Goal: Information Seeking & Learning: Find specific page/section

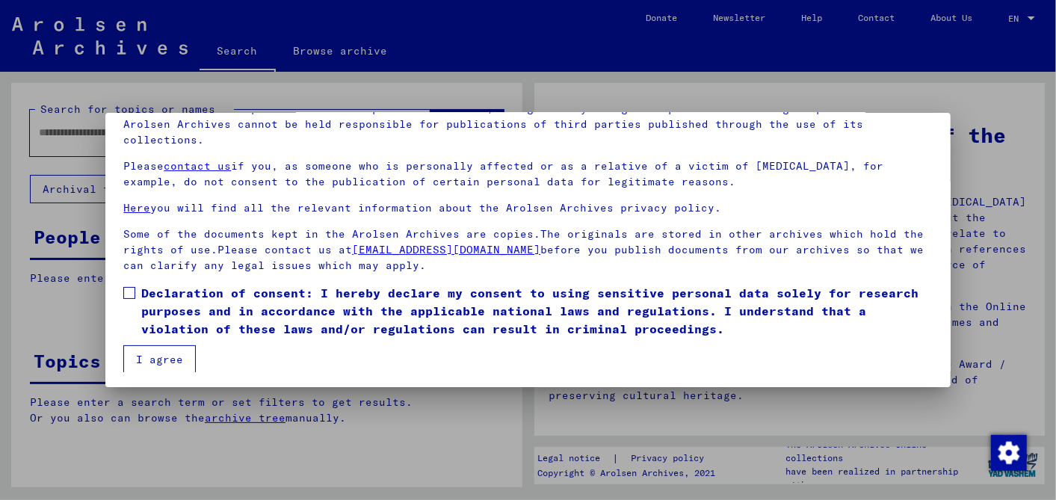
scroll to position [124, 0]
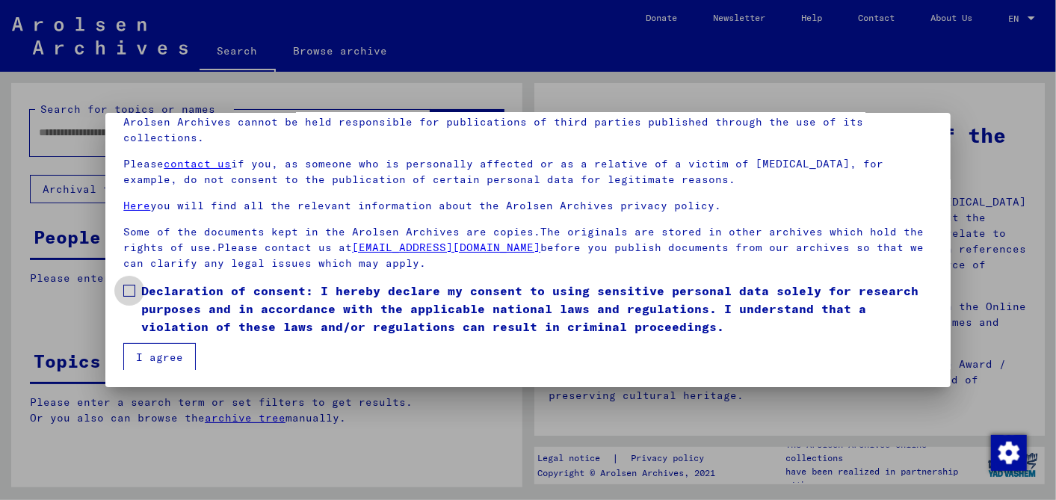
click at [126, 288] on span at bounding box center [129, 291] width 12 height 12
click at [158, 353] on button "I agree" at bounding box center [159, 357] width 73 height 28
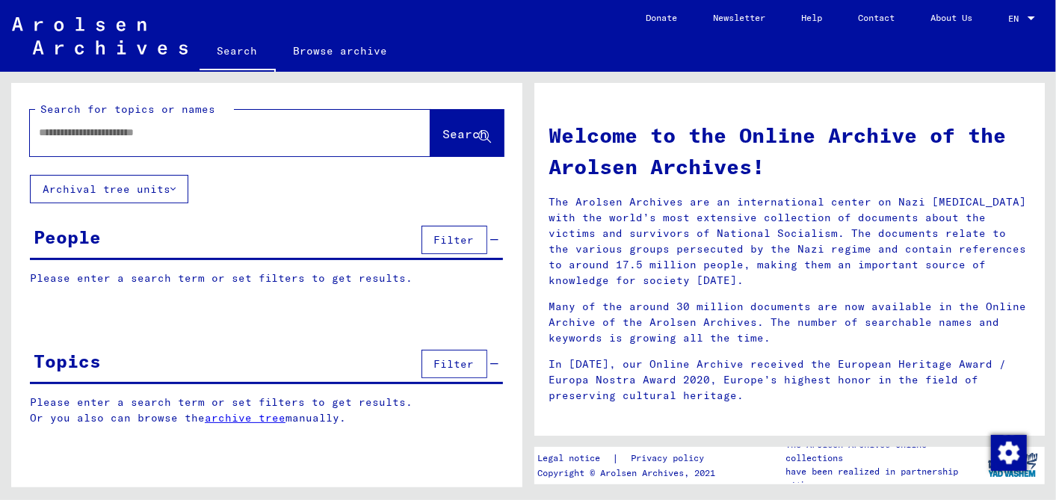
click at [93, 135] on input "text" at bounding box center [212, 133] width 347 height 16
type input "**********"
click at [448, 130] on span "Search" at bounding box center [465, 133] width 45 height 15
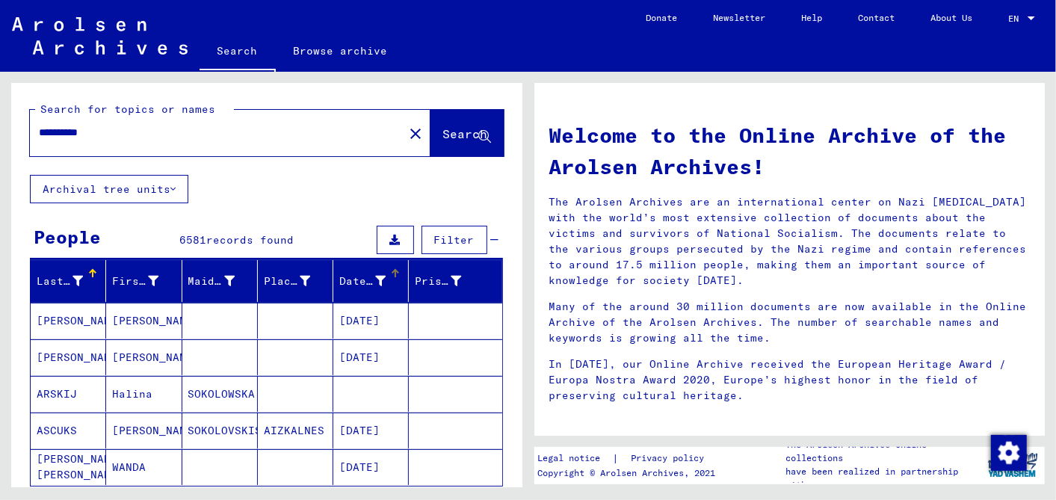
click at [395, 274] on div at bounding box center [395, 273] width 1 height 7
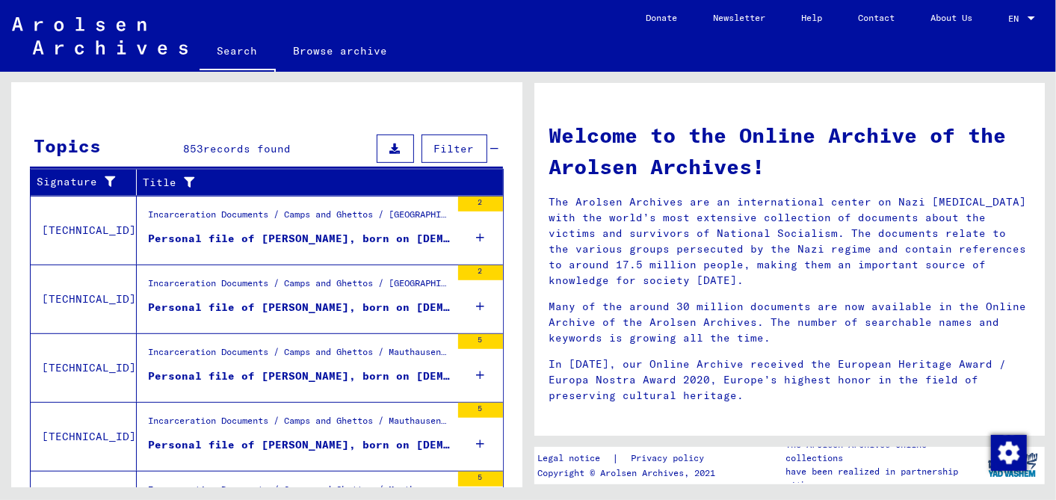
scroll to position [291, 0]
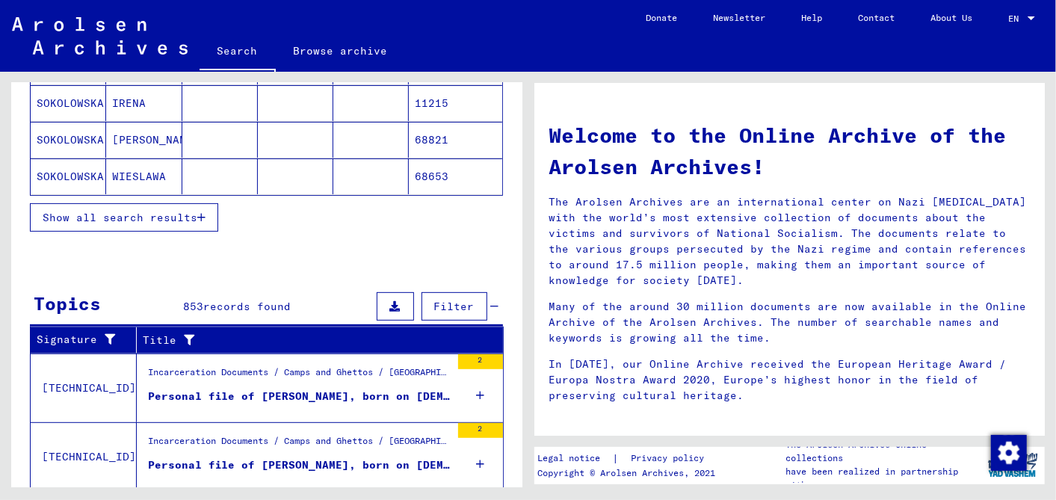
click at [149, 211] on span "Show all search results" at bounding box center [120, 217] width 155 height 13
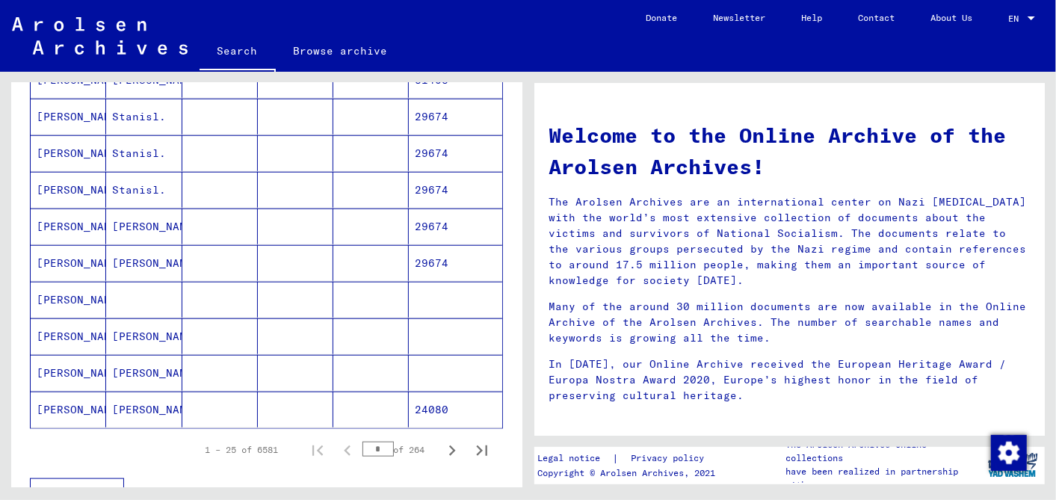
scroll to position [1121, 0]
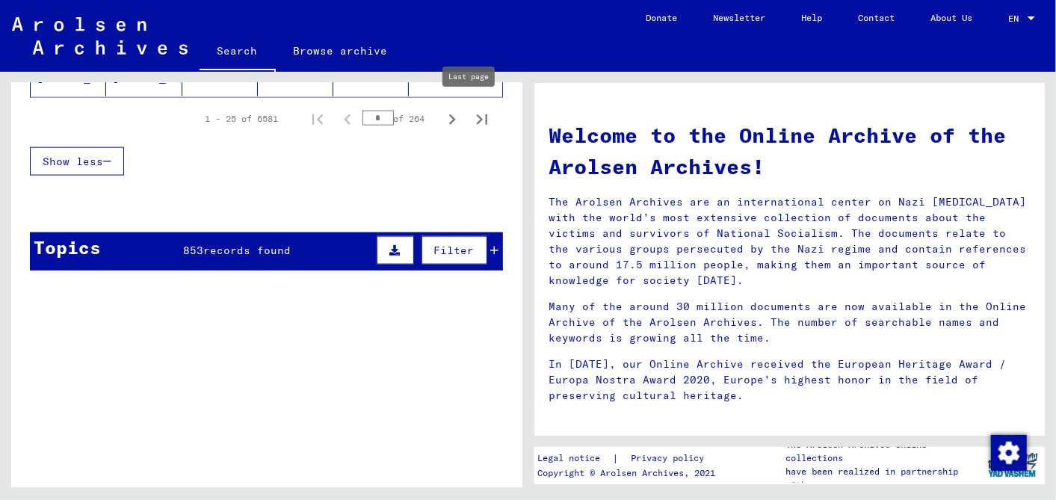
click at [472, 109] on icon "Last page" at bounding box center [482, 119] width 21 height 21
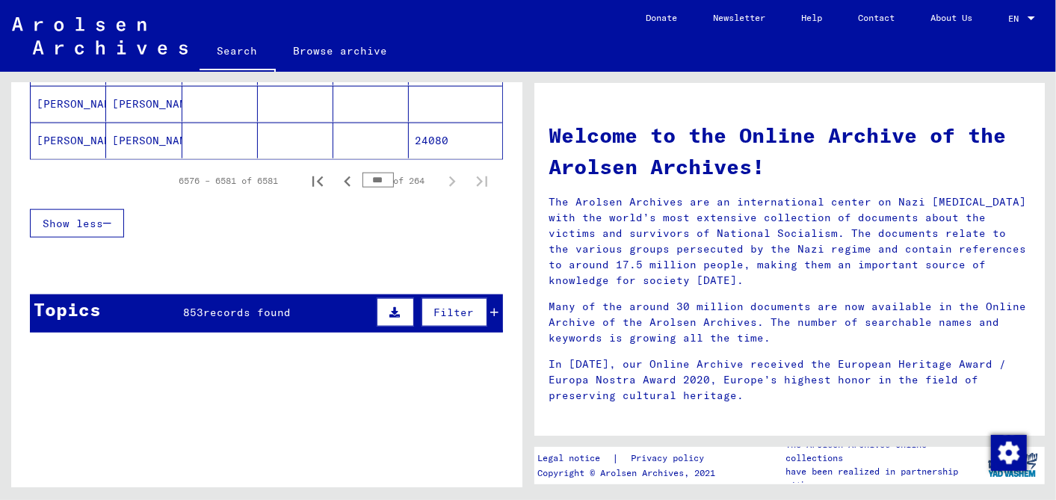
scroll to position [958, 0]
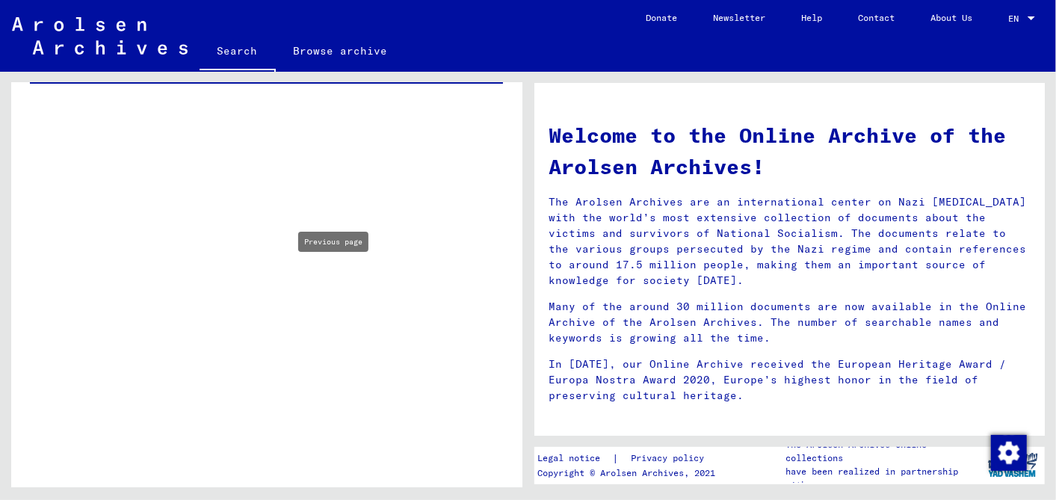
click at [331, 277] on div "Incarceration Documents / Camps and Ghettos / Mauthausen Concentration Camp / I…" at bounding box center [299, 270] width 303 height 21
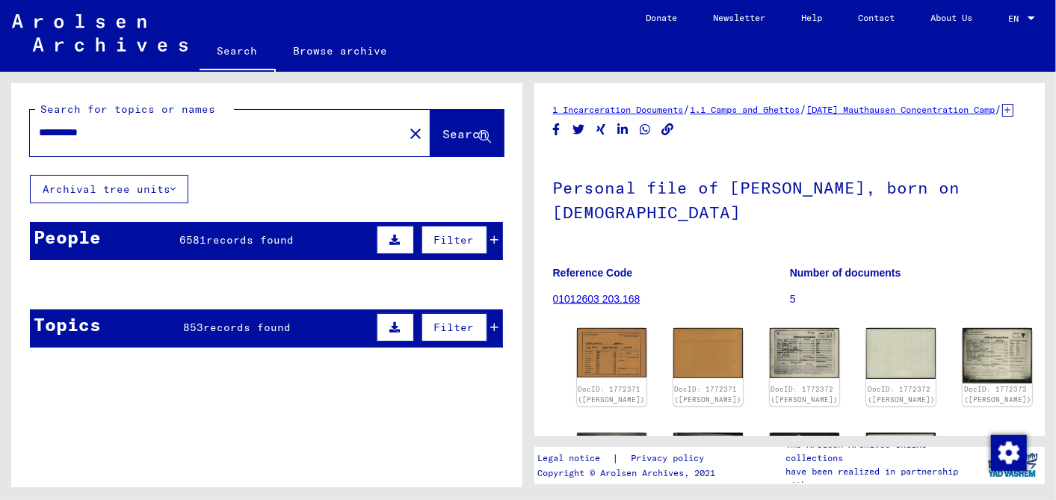
click at [491, 241] on icon at bounding box center [495, 240] width 8 height 10
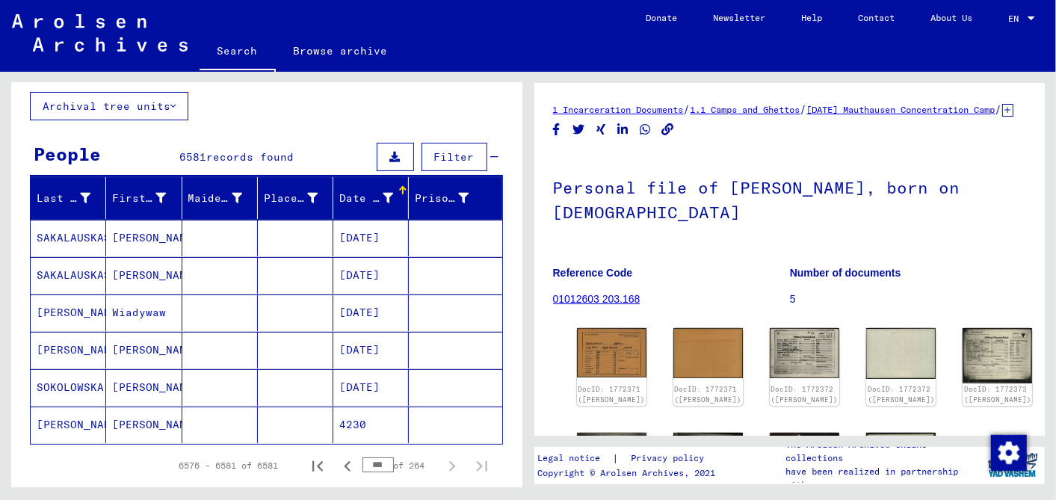
scroll to position [332, 0]
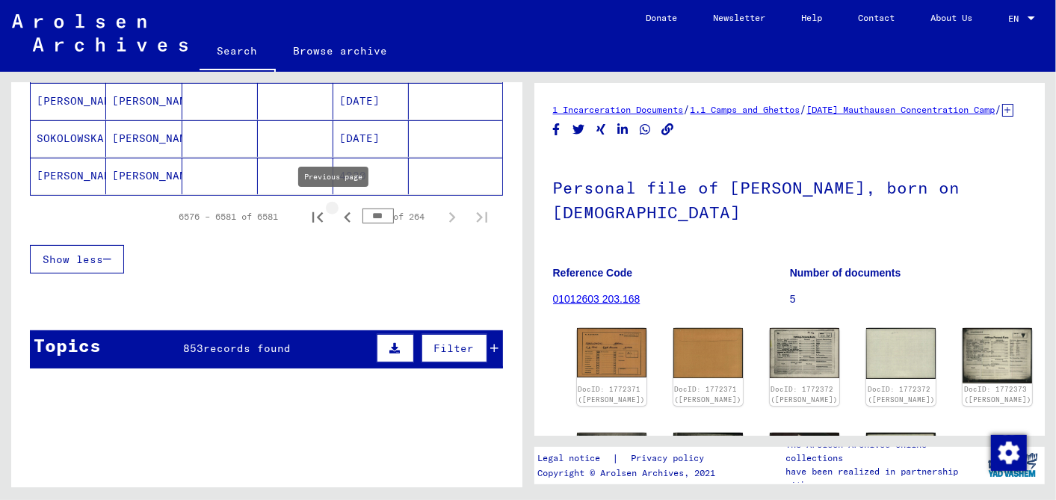
click at [344, 212] on icon "Previous page" at bounding box center [347, 217] width 7 height 10
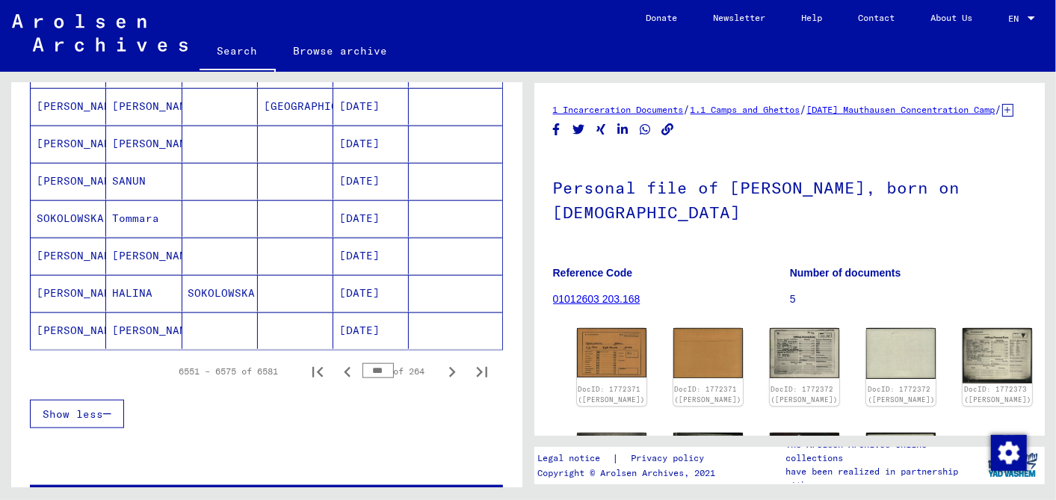
scroll to position [913, 0]
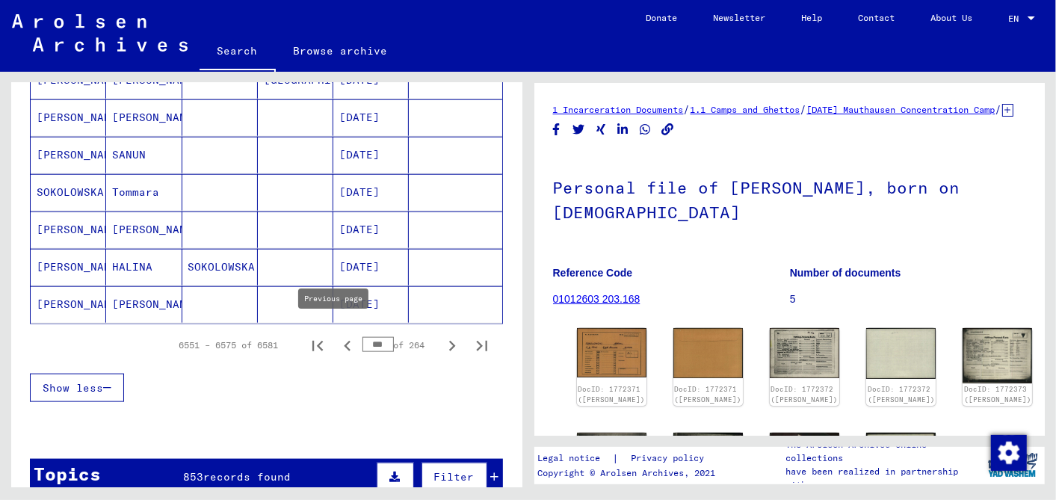
click at [344, 341] on icon "Previous page" at bounding box center [347, 346] width 7 height 10
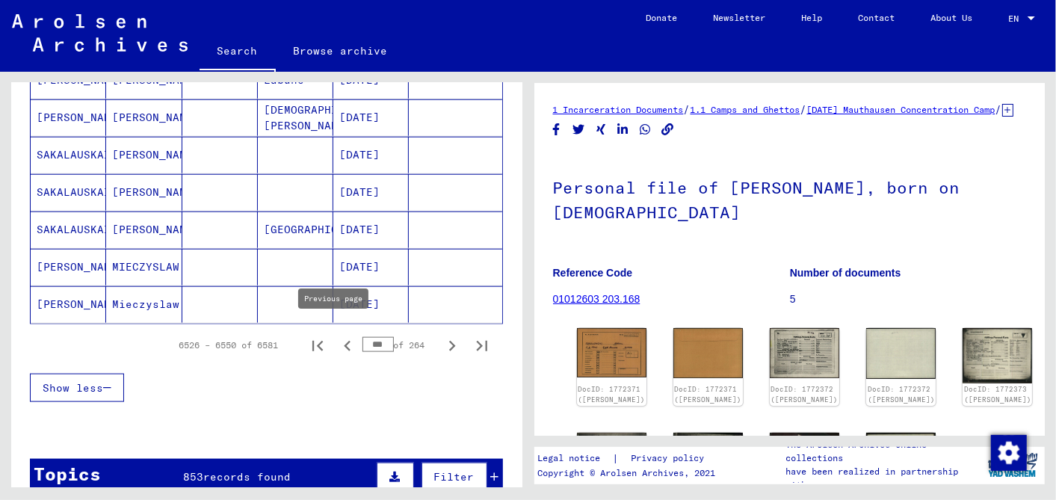
click at [337, 336] on icon "Previous page" at bounding box center [347, 346] width 21 height 21
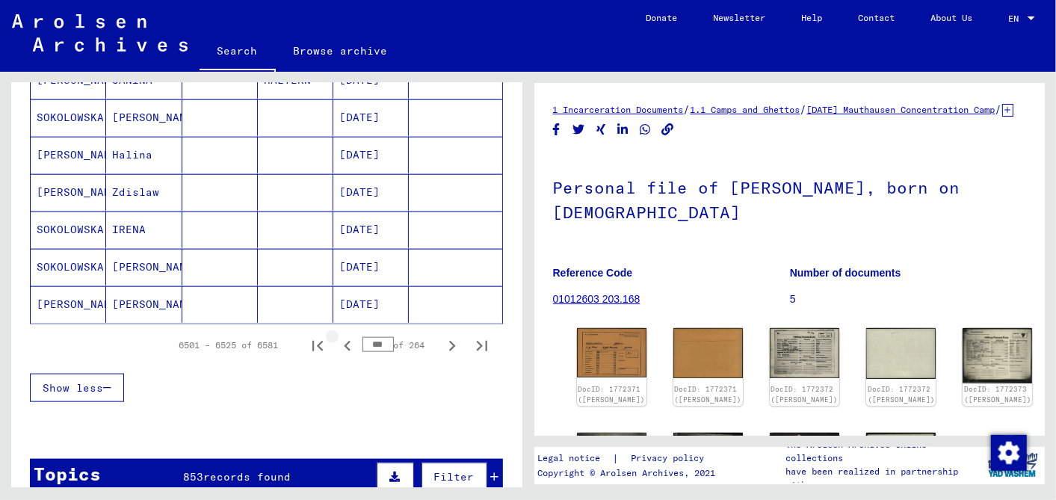
click at [337, 336] on icon "Previous page" at bounding box center [347, 346] width 21 height 21
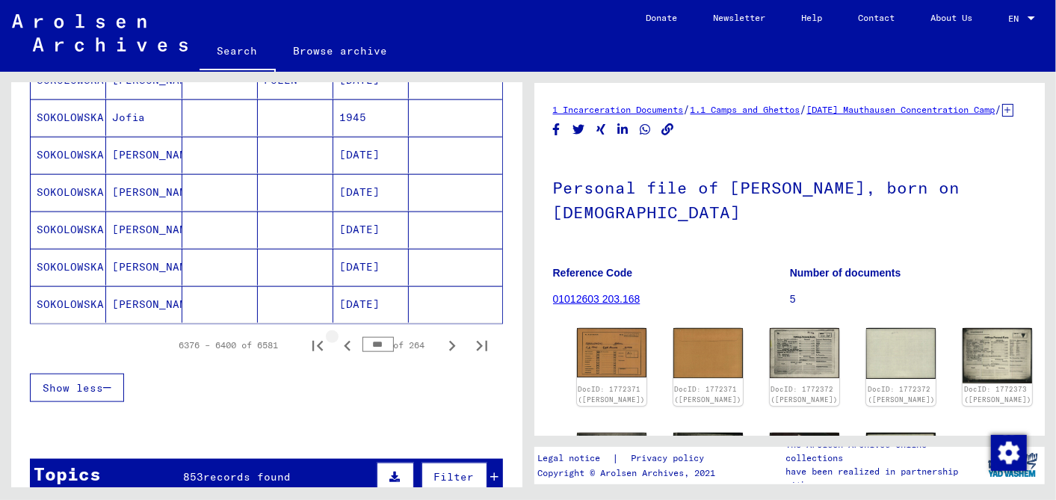
click at [337, 336] on icon "Previous page" at bounding box center [347, 346] width 21 height 21
click at [344, 341] on icon "Previous page" at bounding box center [347, 346] width 7 height 10
click at [337, 336] on icon "Previous page" at bounding box center [347, 346] width 21 height 21
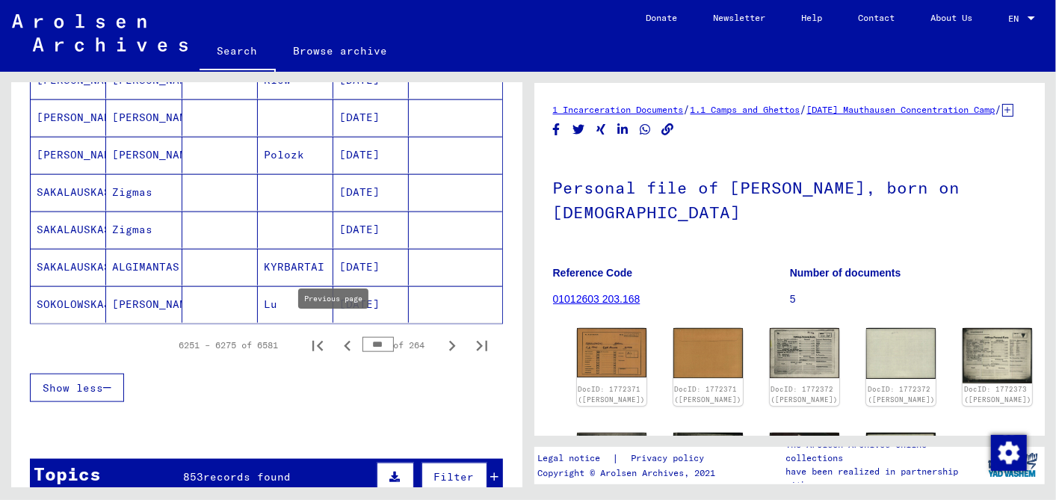
click at [337, 336] on icon "Previous page" at bounding box center [347, 346] width 21 height 21
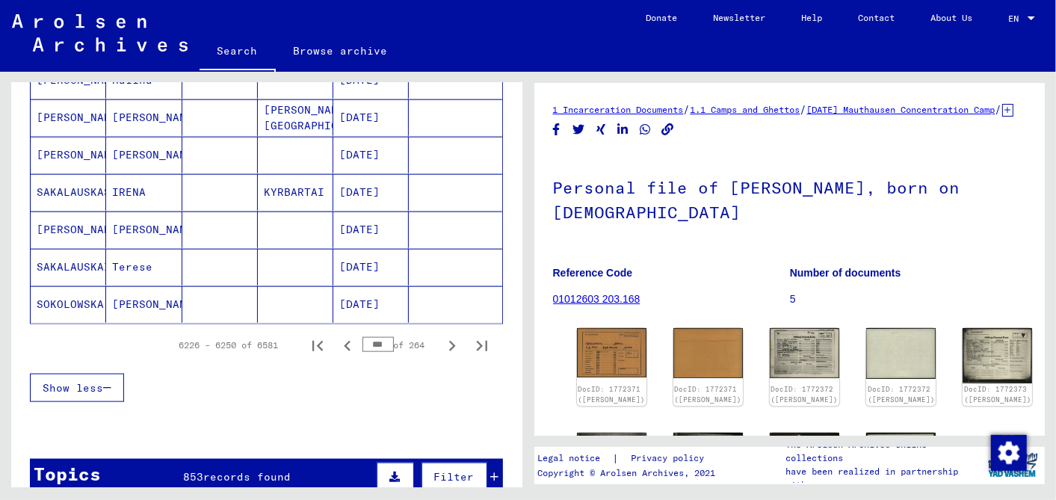
click at [337, 336] on icon "Previous page" at bounding box center [347, 346] width 21 height 21
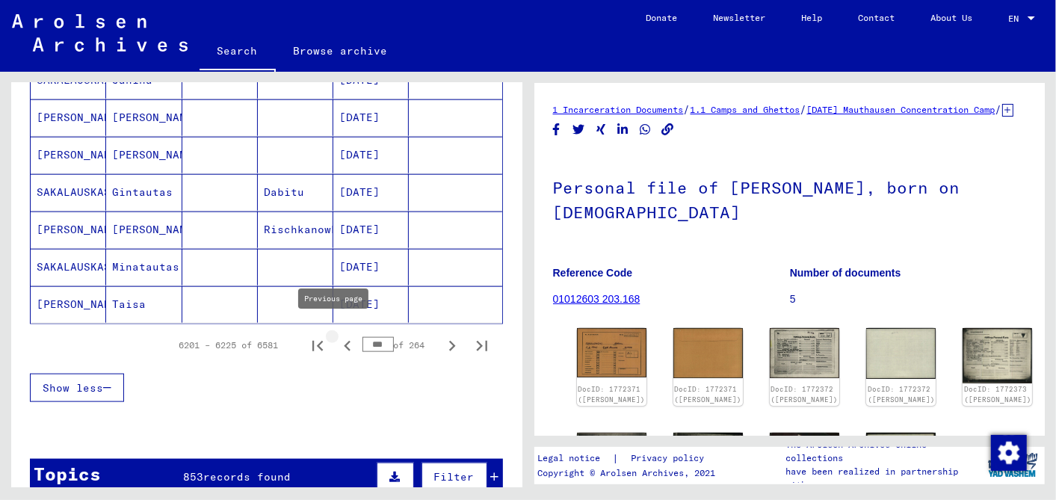
click at [344, 341] on icon "Previous page" at bounding box center [347, 346] width 7 height 10
click at [337, 336] on icon "Previous page" at bounding box center [347, 346] width 21 height 21
click at [344, 341] on icon "Previous page" at bounding box center [347, 346] width 7 height 10
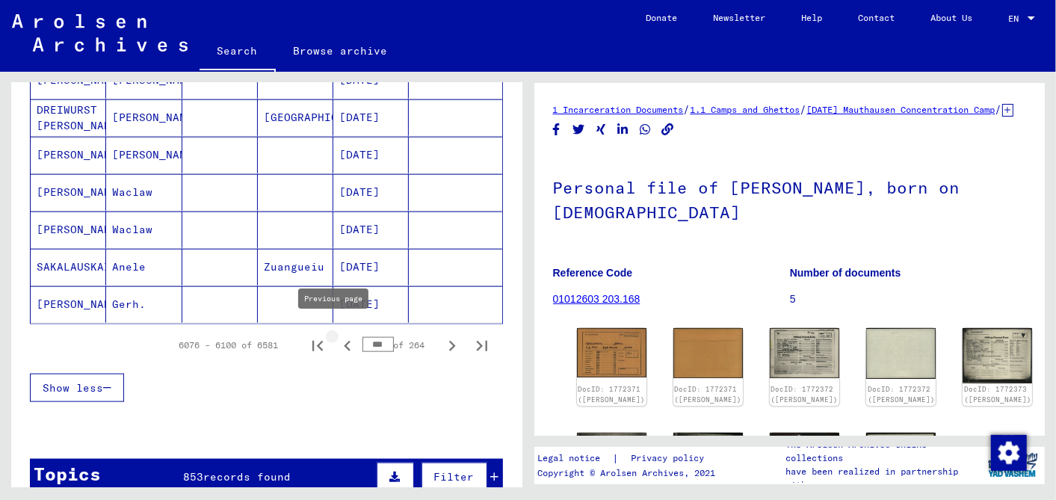
click at [337, 336] on icon "Previous page" at bounding box center [347, 346] width 21 height 21
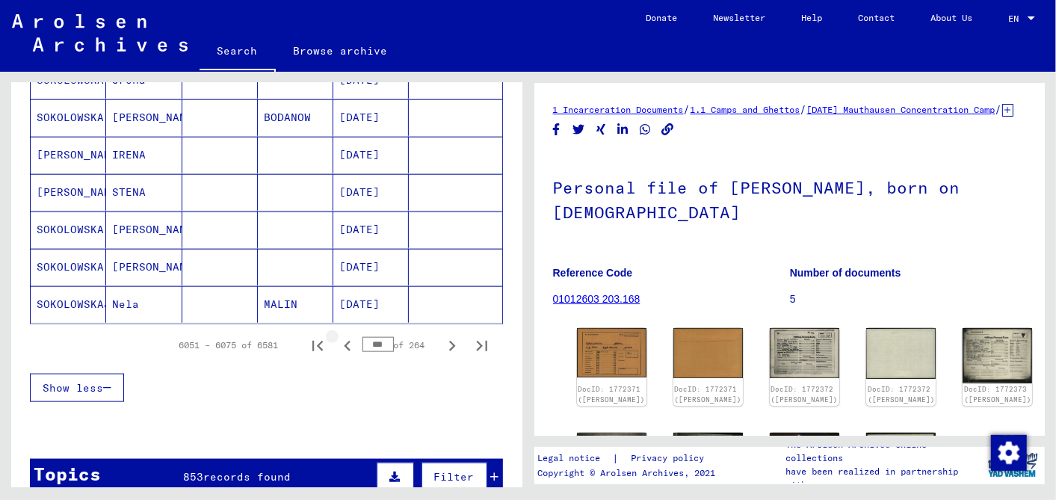
click at [337, 336] on icon "Previous page" at bounding box center [347, 346] width 21 height 21
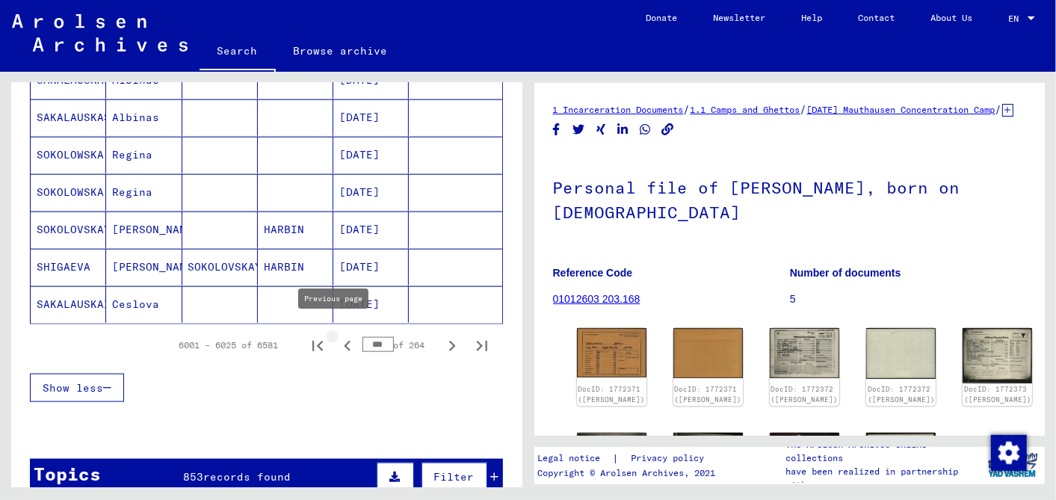
click at [337, 336] on icon "Previous page" at bounding box center [347, 346] width 21 height 21
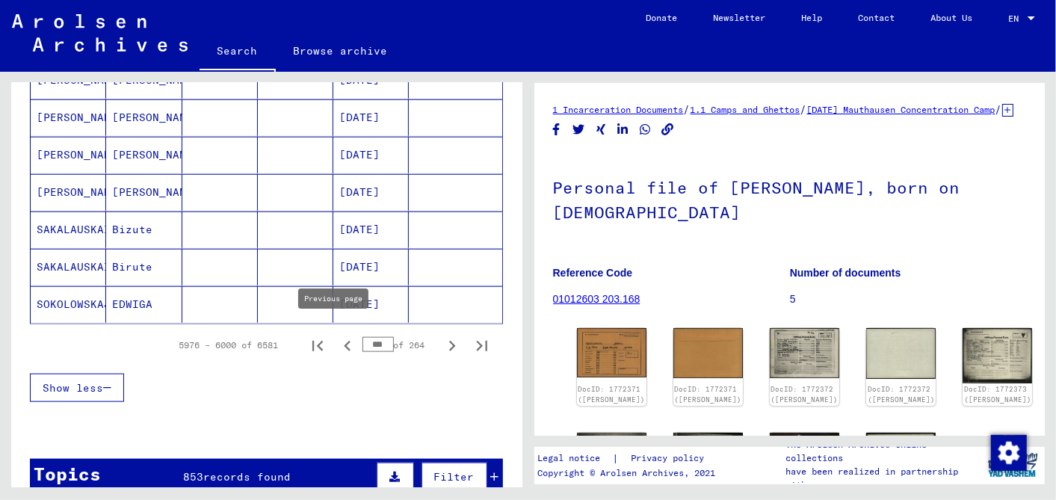
click at [337, 336] on icon "Previous page" at bounding box center [347, 346] width 21 height 21
click at [344, 341] on icon "Previous page" at bounding box center [347, 346] width 7 height 10
click at [337, 336] on icon "Previous page" at bounding box center [347, 346] width 21 height 21
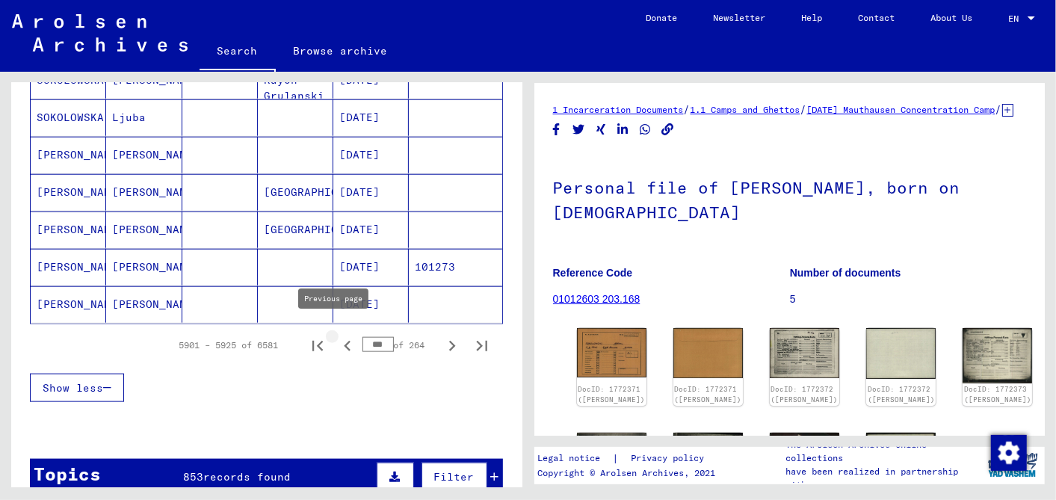
click at [337, 336] on icon "Previous page" at bounding box center [347, 346] width 21 height 21
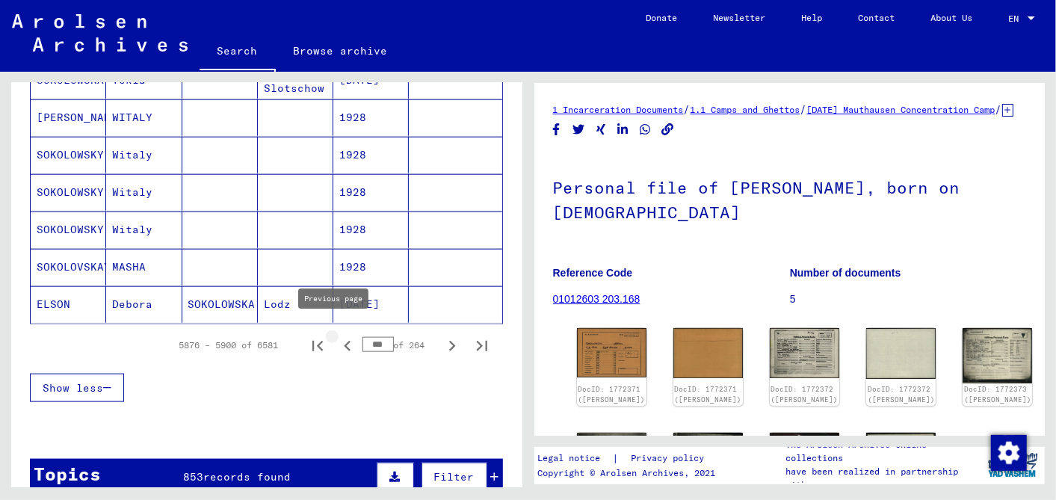
click at [337, 336] on icon "Previous page" at bounding box center [347, 346] width 21 height 21
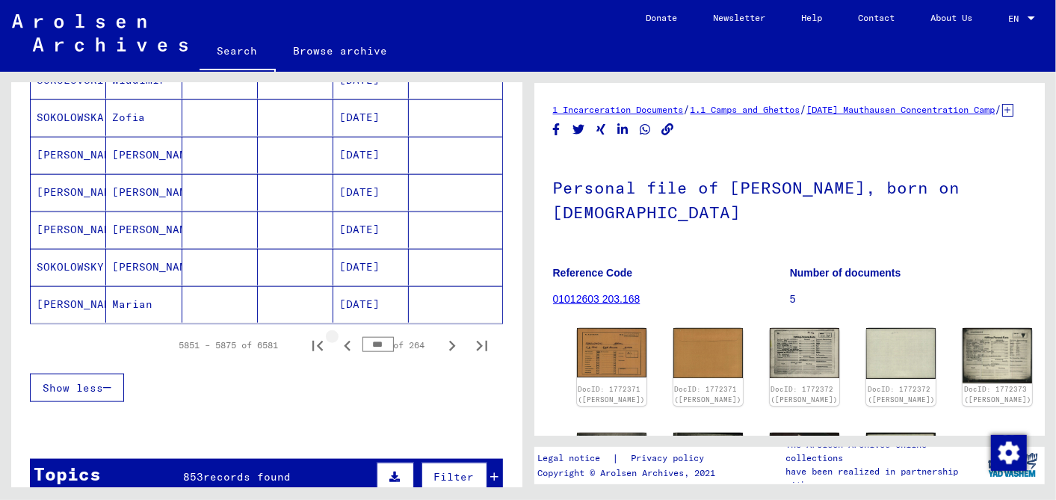
click at [337, 336] on icon "Previous page" at bounding box center [347, 346] width 21 height 21
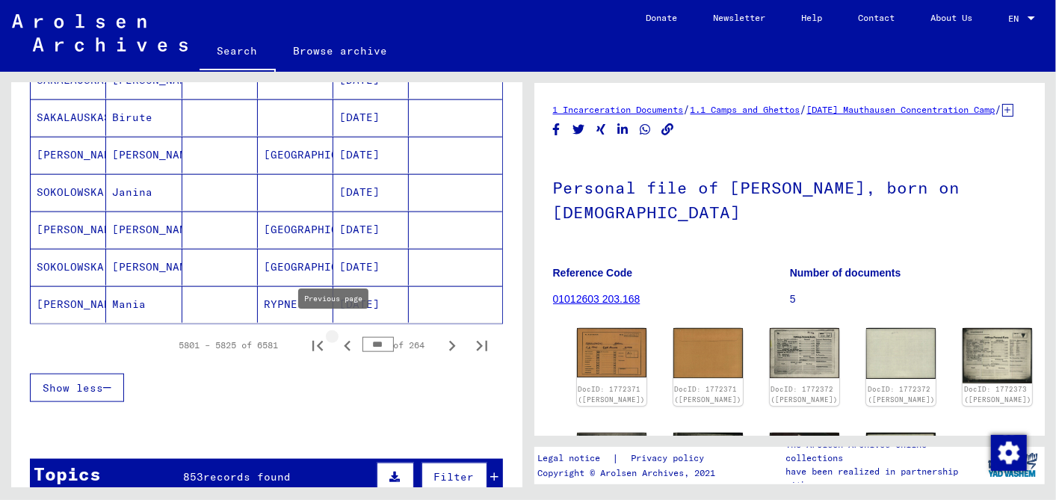
click at [337, 336] on icon "Previous page" at bounding box center [347, 346] width 21 height 21
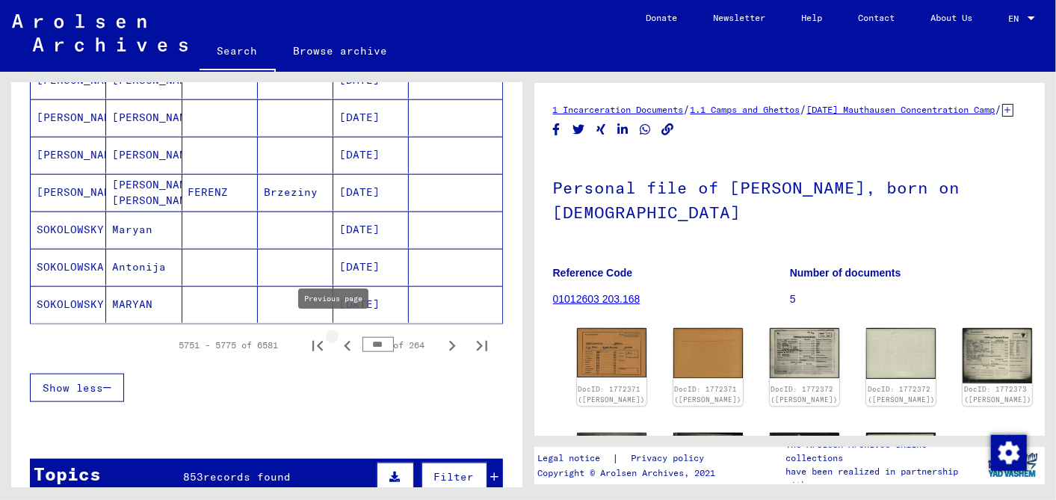
click at [337, 336] on icon "Previous page" at bounding box center [347, 346] width 21 height 21
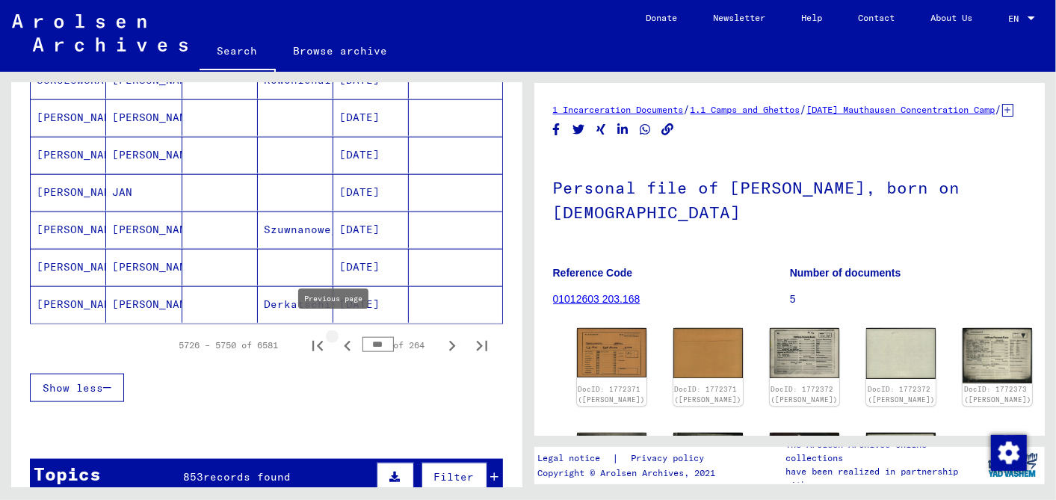
click at [337, 336] on icon "Previous page" at bounding box center [347, 346] width 21 height 21
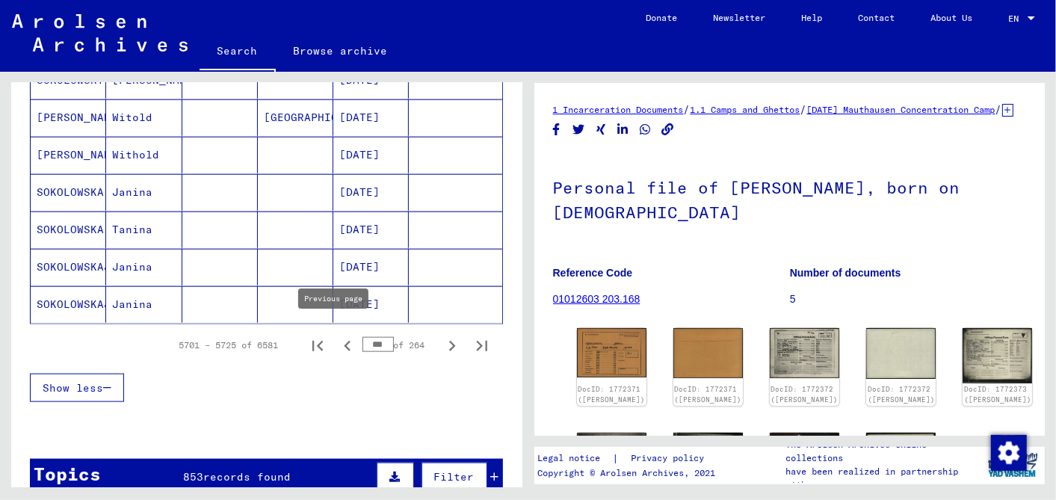
click at [344, 341] on icon "Previous page" at bounding box center [347, 346] width 7 height 10
click at [337, 336] on icon "Previous page" at bounding box center [347, 346] width 21 height 21
click at [344, 341] on icon "Previous page" at bounding box center [347, 346] width 7 height 10
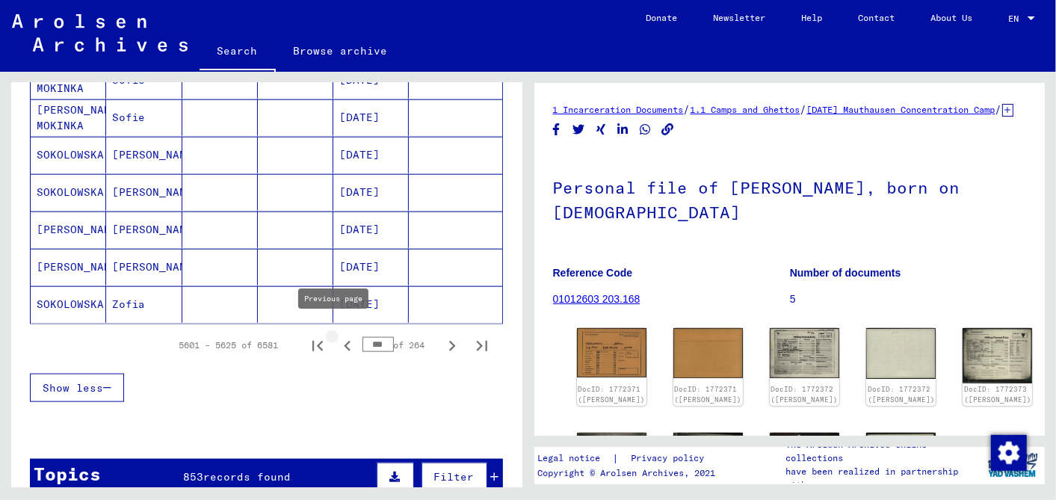
click at [344, 341] on icon "Previous page" at bounding box center [347, 346] width 7 height 10
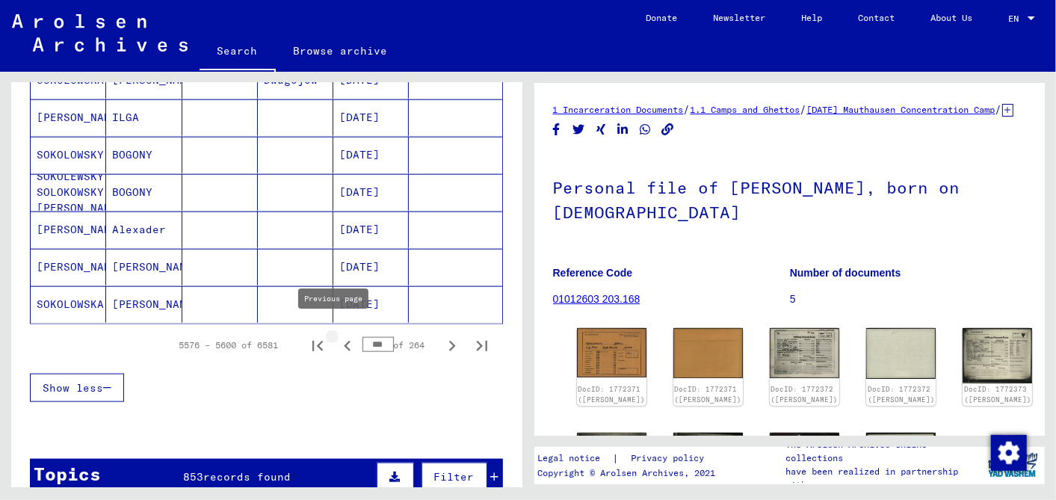
click at [337, 336] on icon "Previous page" at bounding box center [347, 346] width 21 height 21
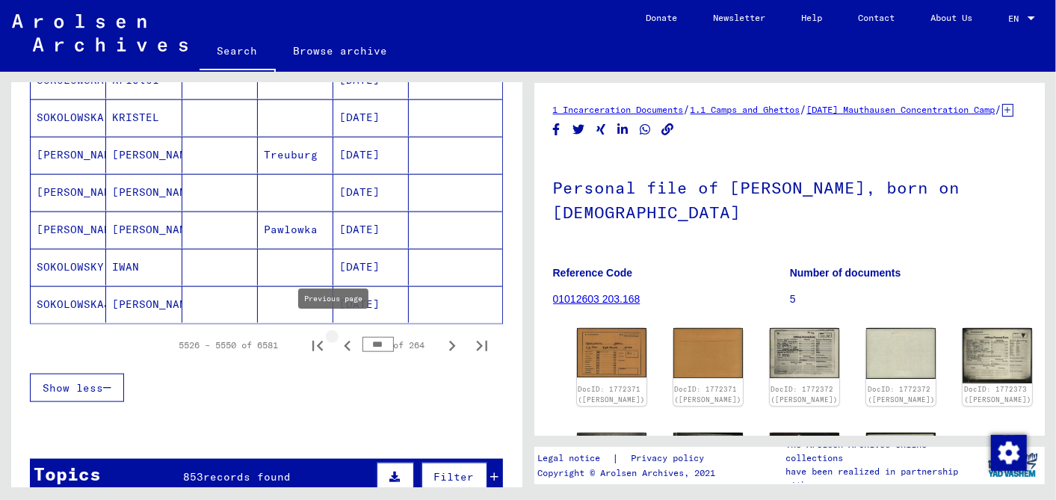
click at [337, 336] on icon "Previous page" at bounding box center [347, 346] width 21 height 21
click at [344, 341] on icon "Previous page" at bounding box center [347, 346] width 7 height 10
click at [337, 336] on icon "Previous page" at bounding box center [347, 346] width 21 height 21
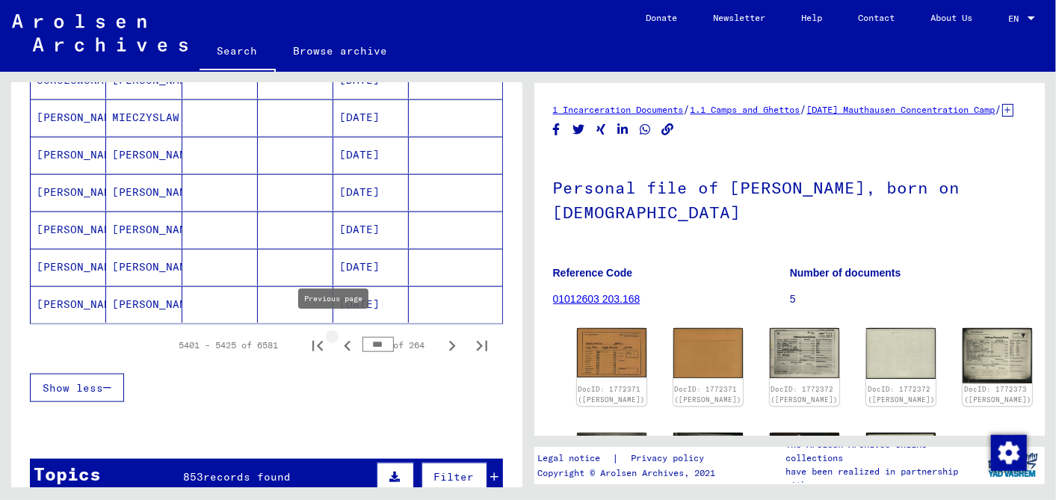
click at [337, 336] on icon "Previous page" at bounding box center [347, 346] width 21 height 21
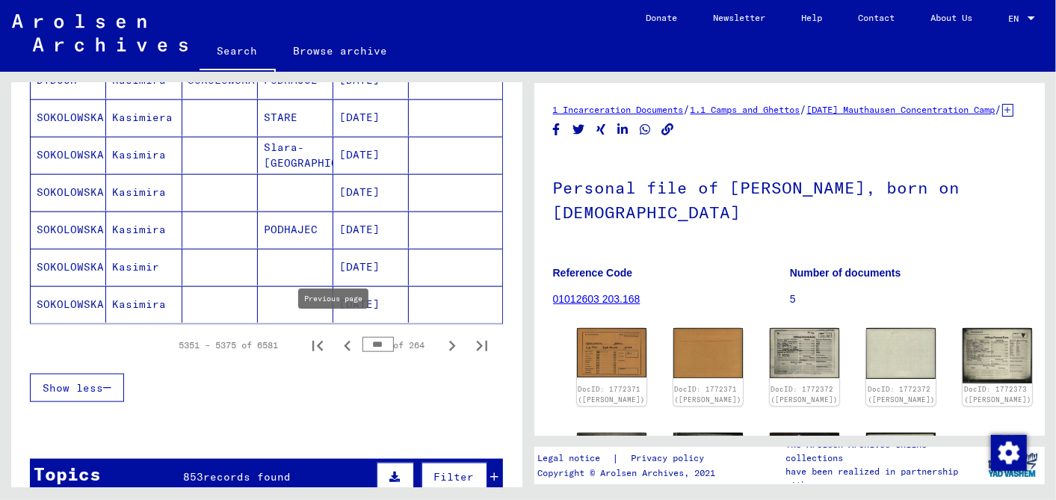
click at [344, 341] on icon "Previous page" at bounding box center [347, 346] width 7 height 10
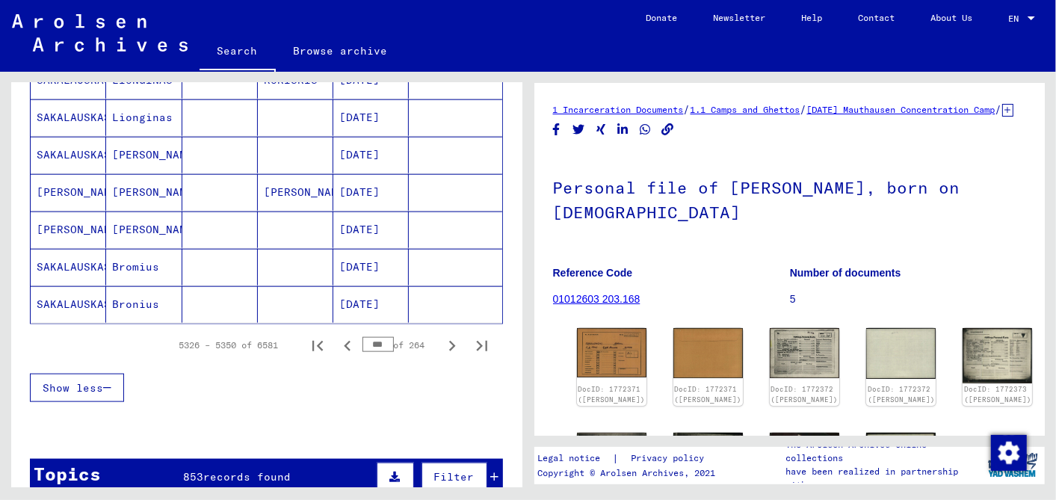
click at [337, 336] on icon "Previous page" at bounding box center [347, 346] width 21 height 21
click at [344, 341] on icon "Previous page" at bounding box center [347, 346] width 7 height 10
click at [337, 336] on icon "Previous page" at bounding box center [347, 346] width 21 height 21
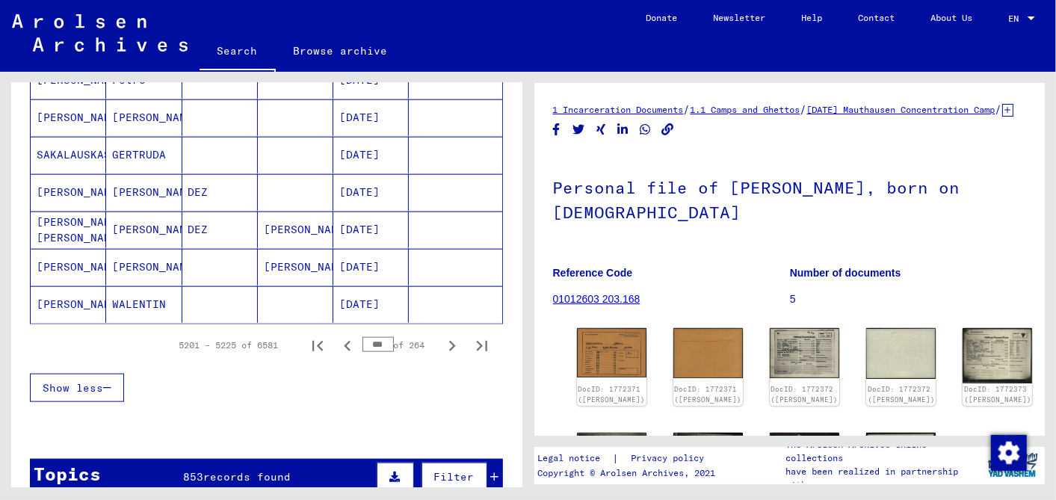
click at [337, 336] on icon "Previous page" at bounding box center [347, 346] width 21 height 21
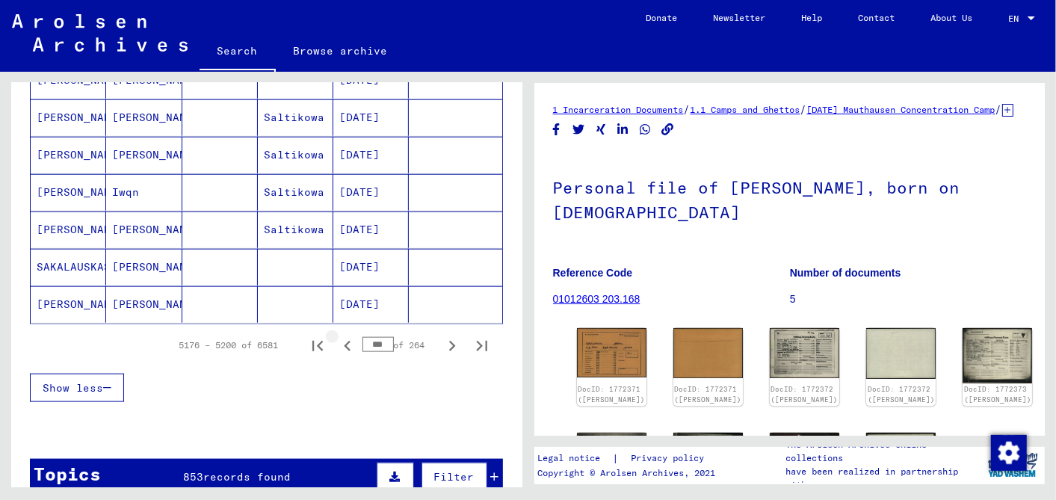
click at [344, 341] on icon "Previous page" at bounding box center [347, 346] width 7 height 10
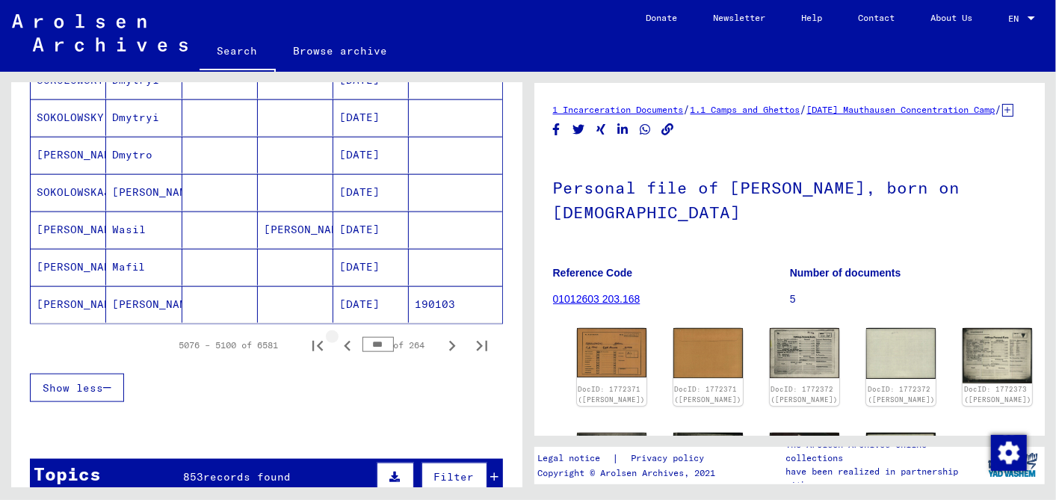
click at [337, 336] on icon "Previous page" at bounding box center [347, 346] width 21 height 21
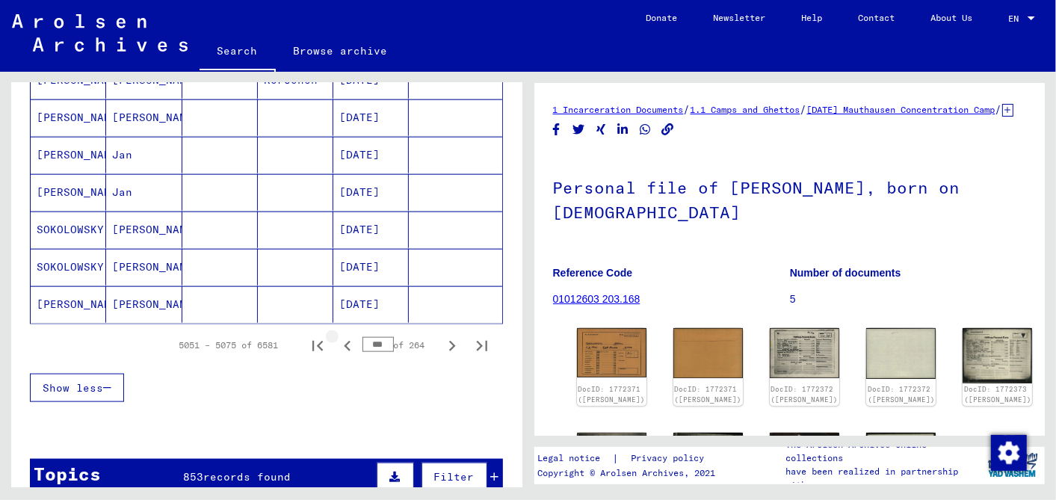
click at [337, 336] on icon "Previous page" at bounding box center [347, 346] width 21 height 21
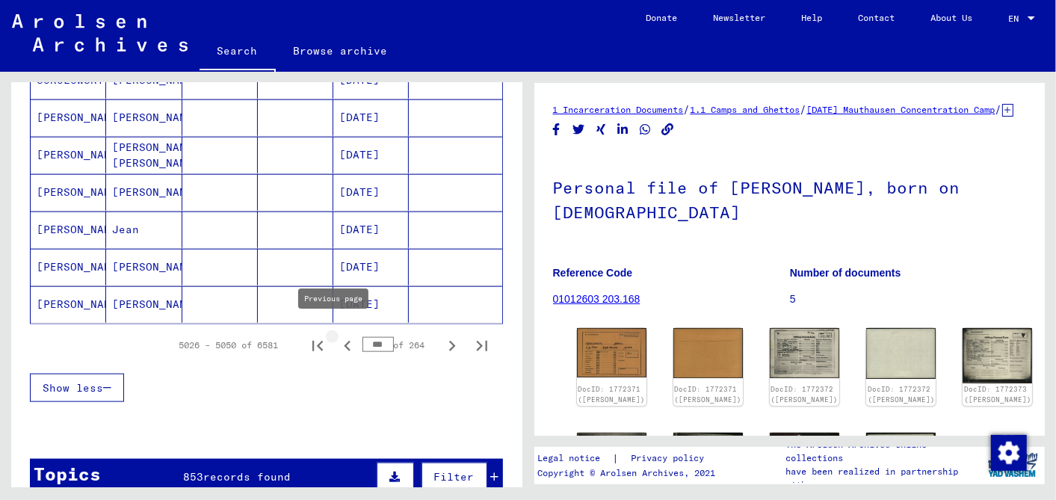
click at [337, 336] on icon "Previous page" at bounding box center [347, 346] width 21 height 21
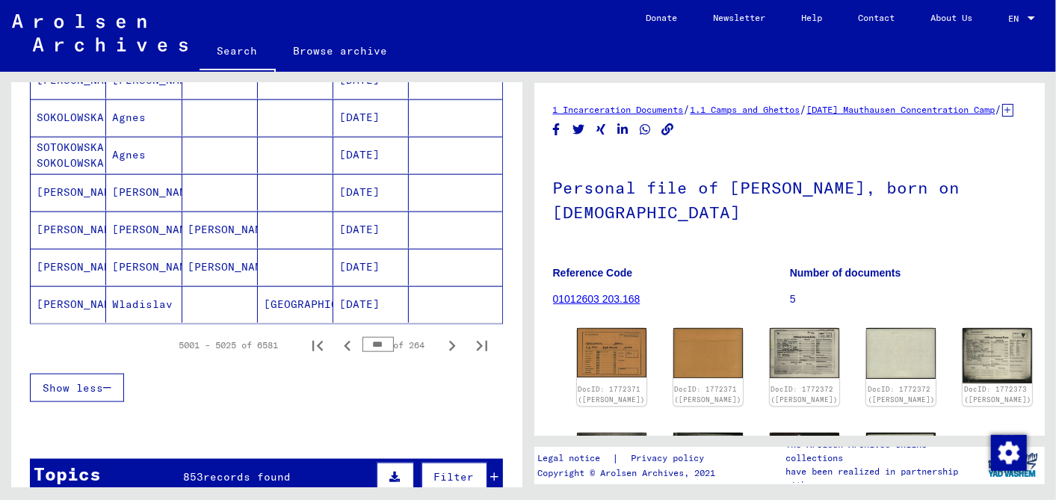
click at [337, 336] on icon "Previous page" at bounding box center [347, 346] width 21 height 21
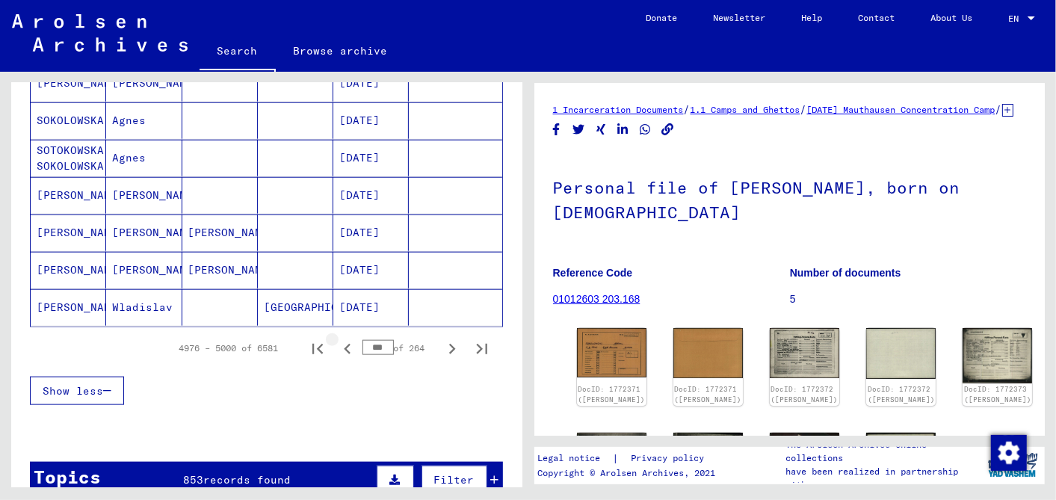
scroll to position [916, 0]
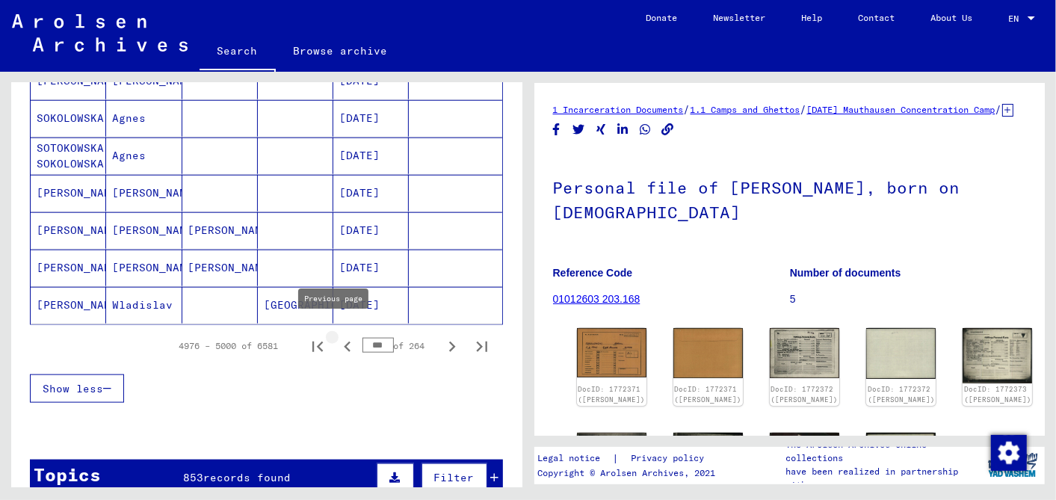
click at [337, 336] on icon "Previous page" at bounding box center [347, 346] width 21 height 21
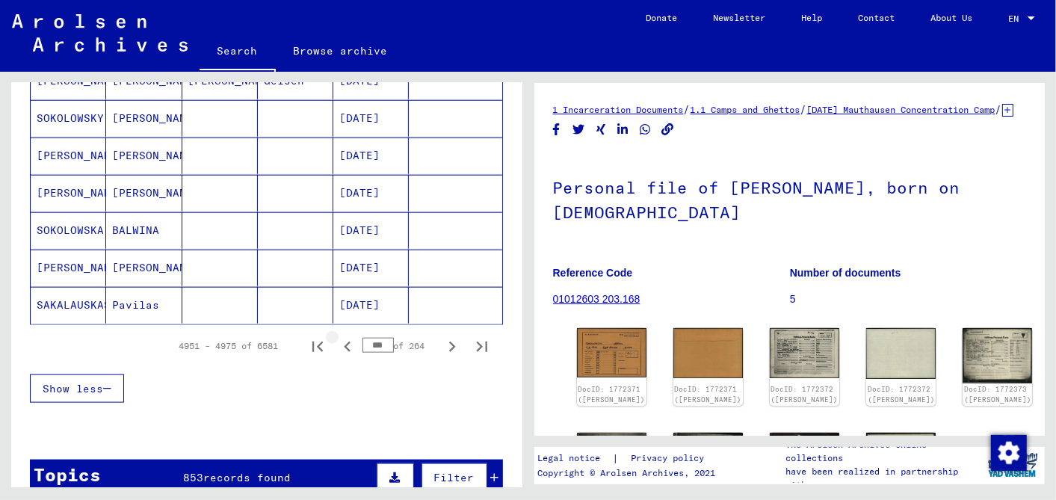
click at [337, 336] on icon "Previous page" at bounding box center [347, 346] width 21 height 21
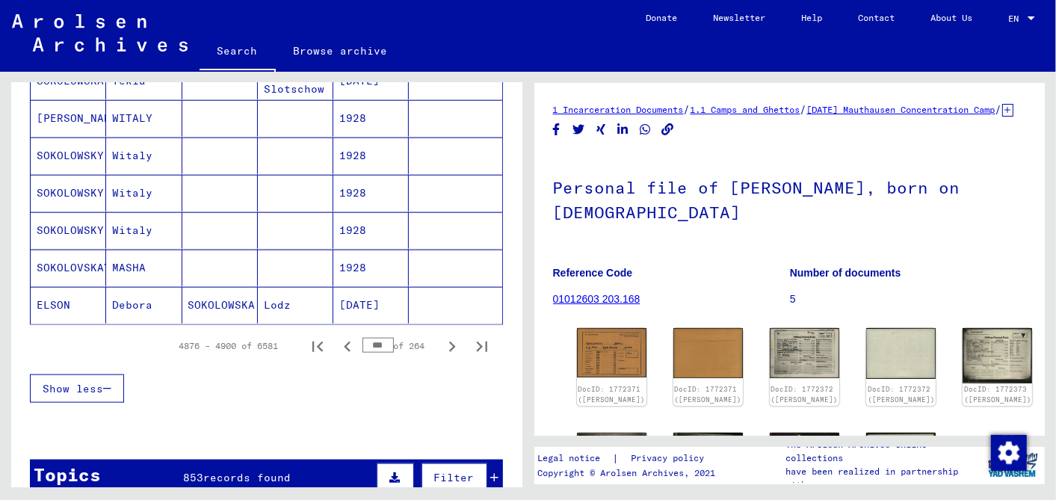
click at [337, 336] on icon "Previous page" at bounding box center [347, 346] width 21 height 21
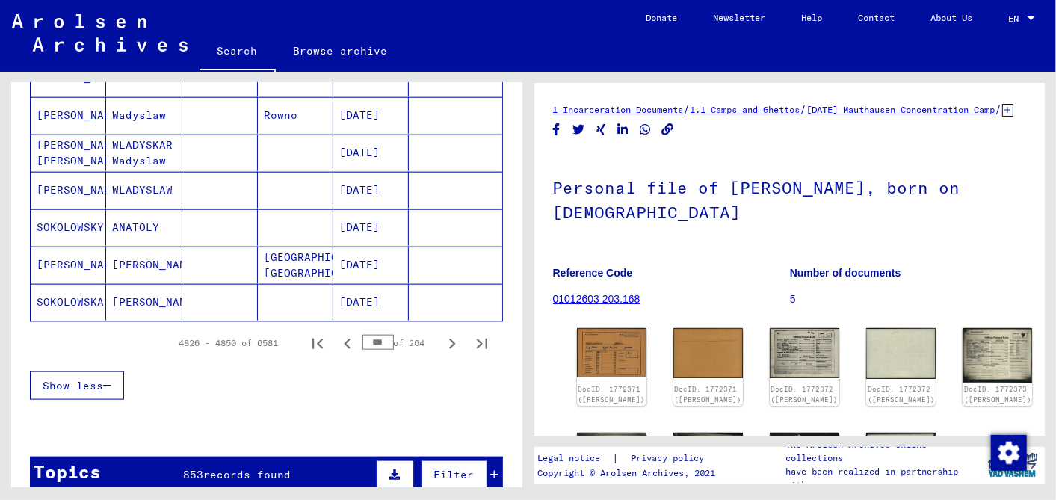
scroll to position [913, 0]
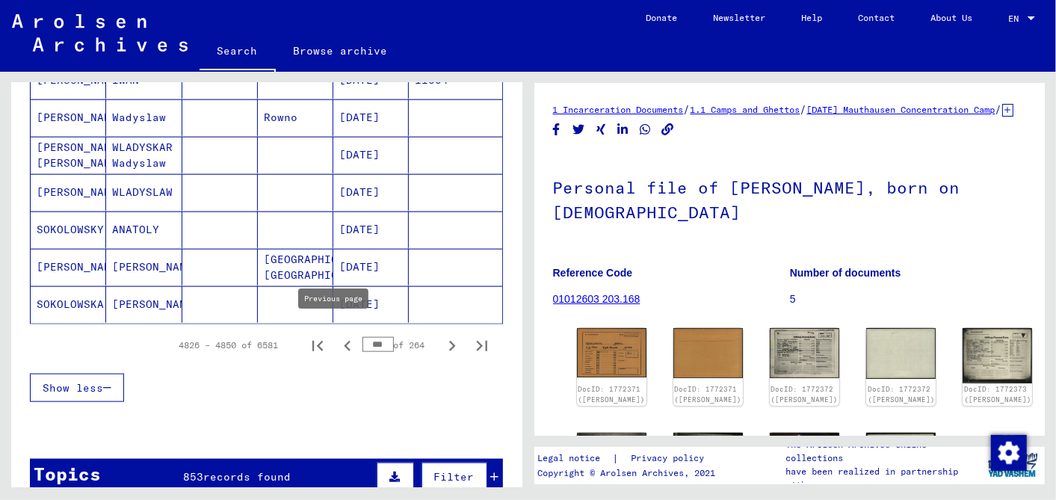
click at [337, 336] on icon "Previous page" at bounding box center [347, 346] width 21 height 21
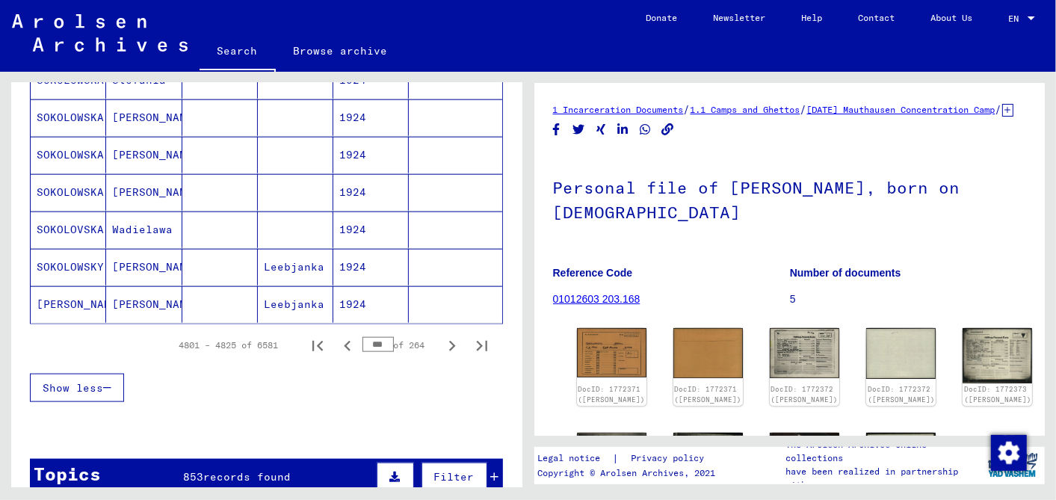
click at [337, 336] on icon "Previous page" at bounding box center [347, 346] width 21 height 21
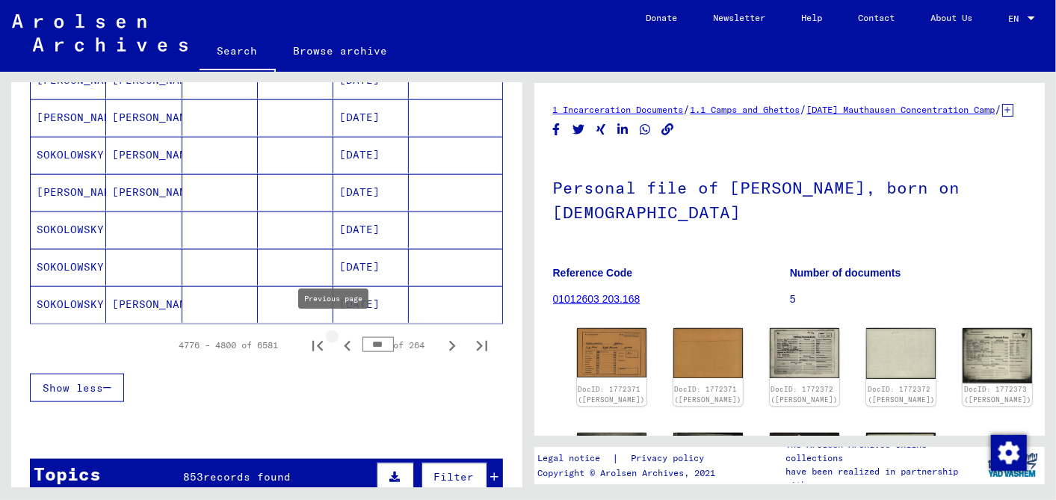
click at [337, 336] on icon "Previous page" at bounding box center [347, 346] width 21 height 21
click at [344, 341] on icon "Previous page" at bounding box center [347, 346] width 7 height 10
click at [337, 336] on icon "Previous page" at bounding box center [347, 346] width 21 height 21
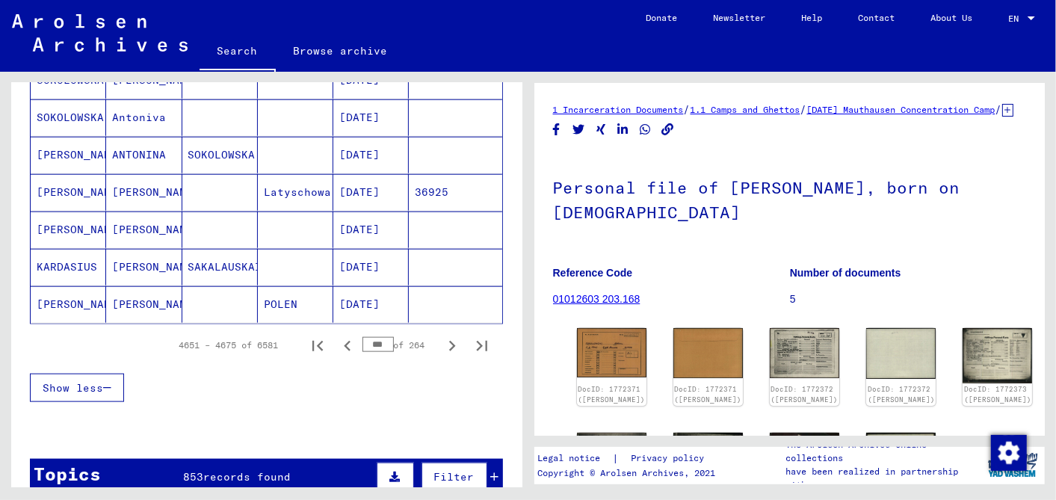
click at [337, 336] on icon "Previous page" at bounding box center [347, 346] width 21 height 21
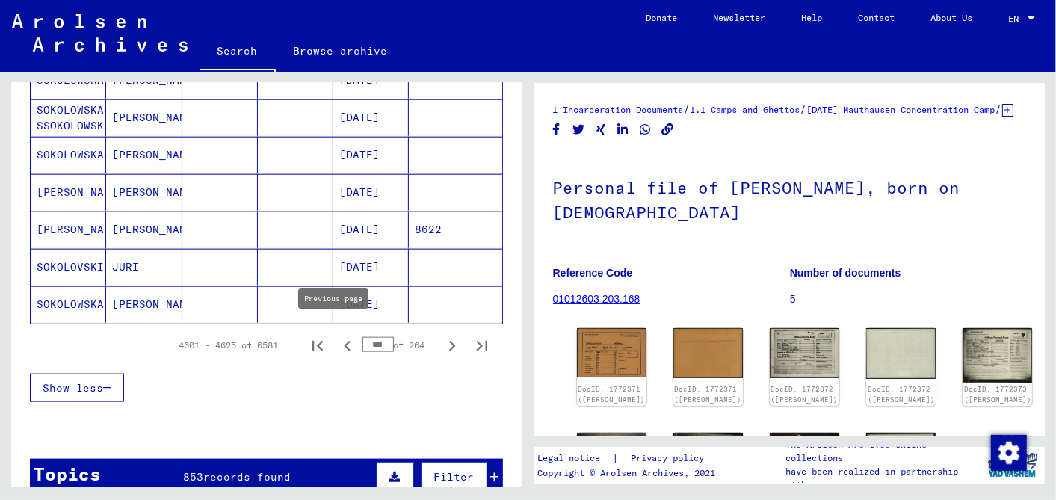
click at [337, 336] on icon "Previous page" at bounding box center [347, 346] width 21 height 21
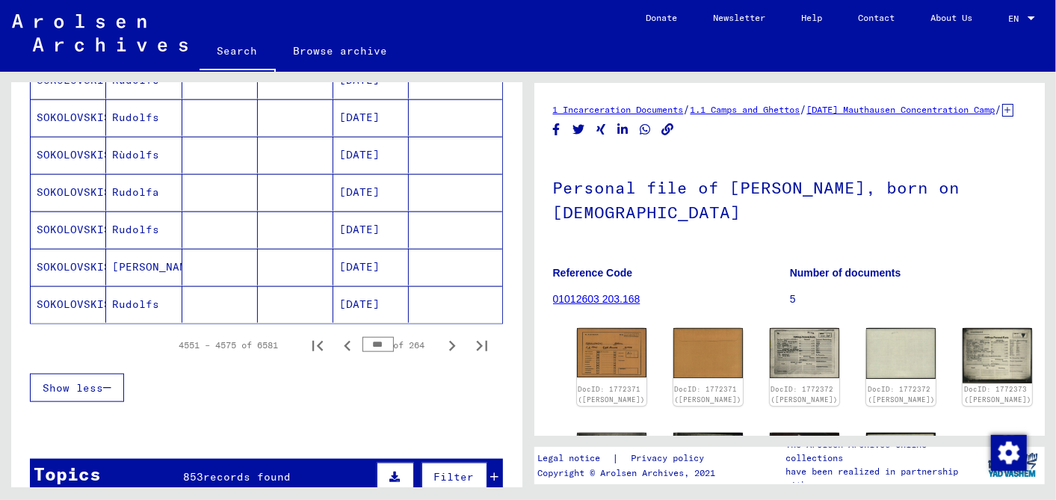
click at [337, 336] on icon "Previous page" at bounding box center [347, 346] width 21 height 21
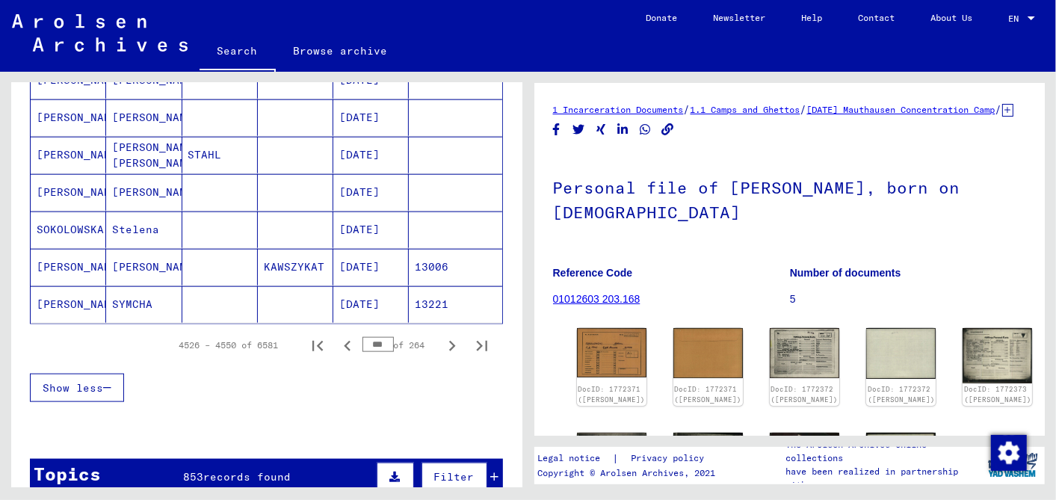
click at [337, 336] on icon "Previous page" at bounding box center [347, 346] width 21 height 21
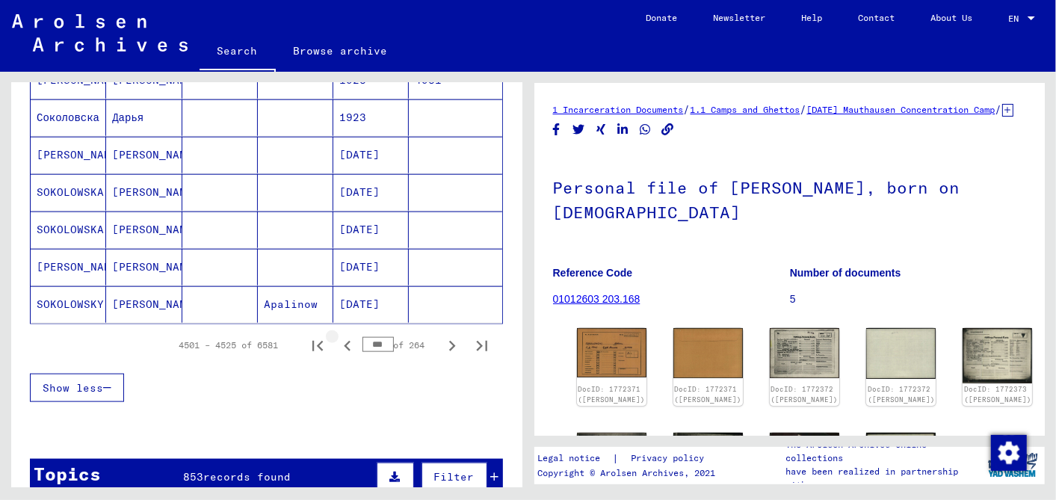
click at [337, 336] on icon "Previous page" at bounding box center [347, 346] width 21 height 21
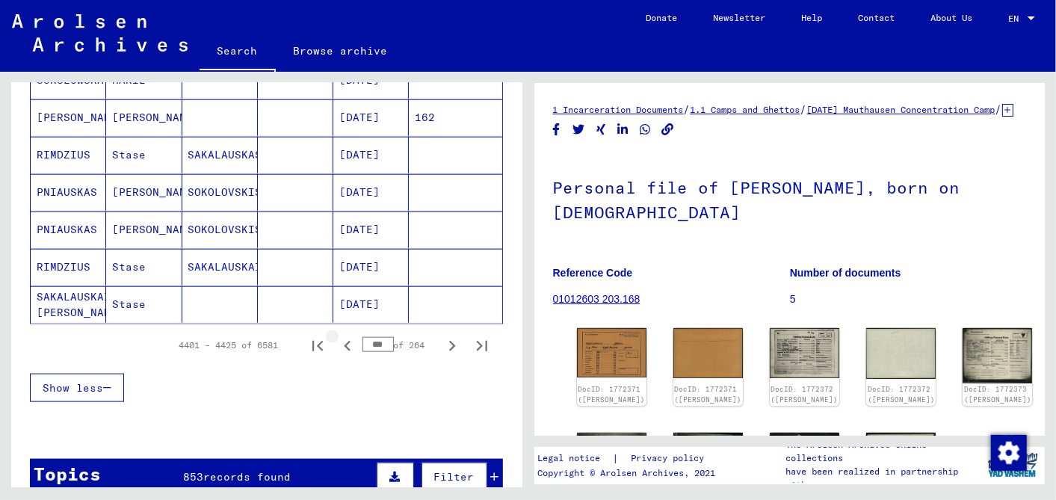
click at [344, 341] on icon "Previous page" at bounding box center [347, 346] width 7 height 10
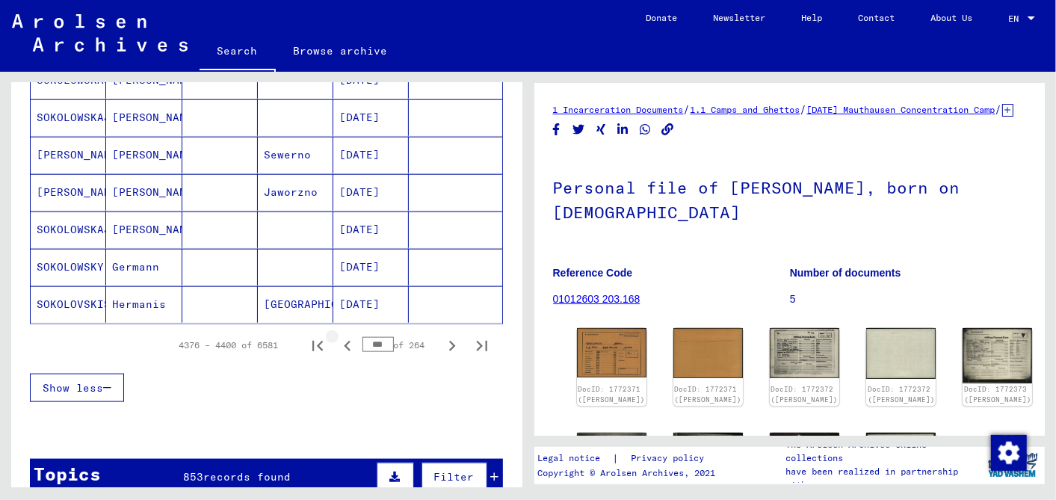
click at [344, 341] on icon "Previous page" at bounding box center [347, 346] width 7 height 10
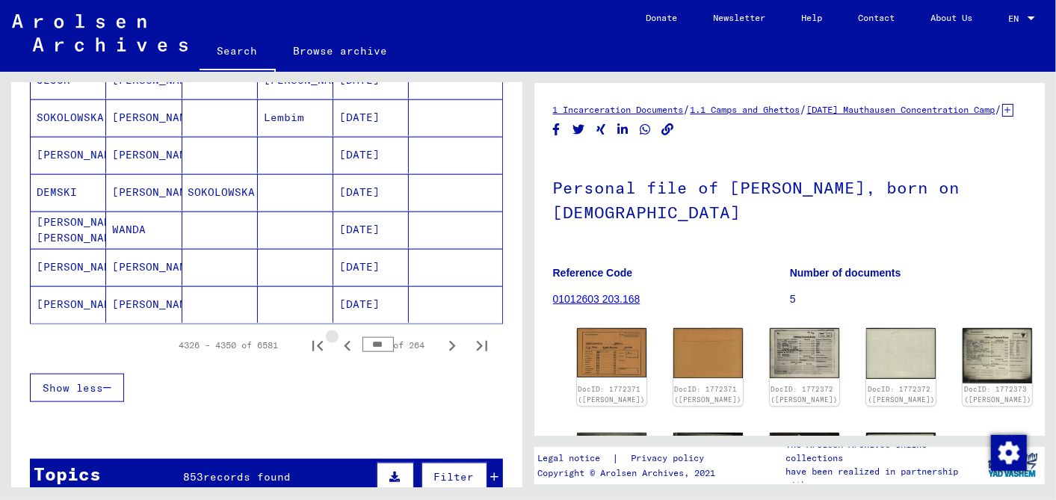
click at [344, 341] on icon "Previous page" at bounding box center [347, 346] width 7 height 10
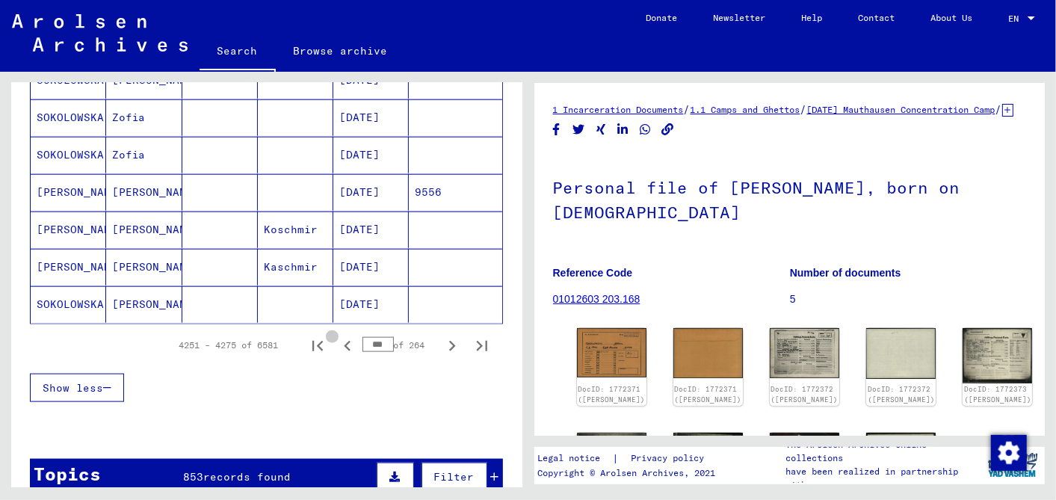
click at [344, 341] on icon "Previous page" at bounding box center [347, 346] width 7 height 10
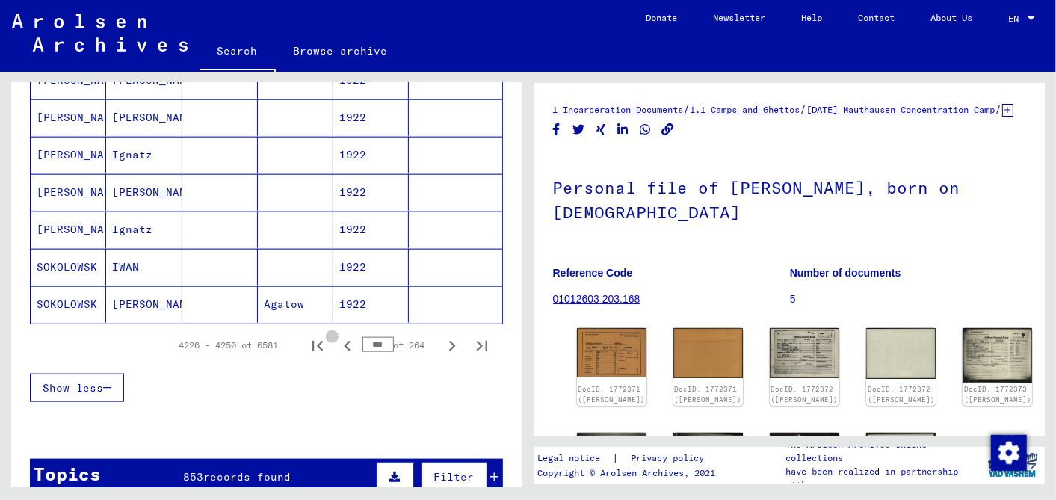
click at [344, 341] on icon "Previous page" at bounding box center [347, 346] width 7 height 10
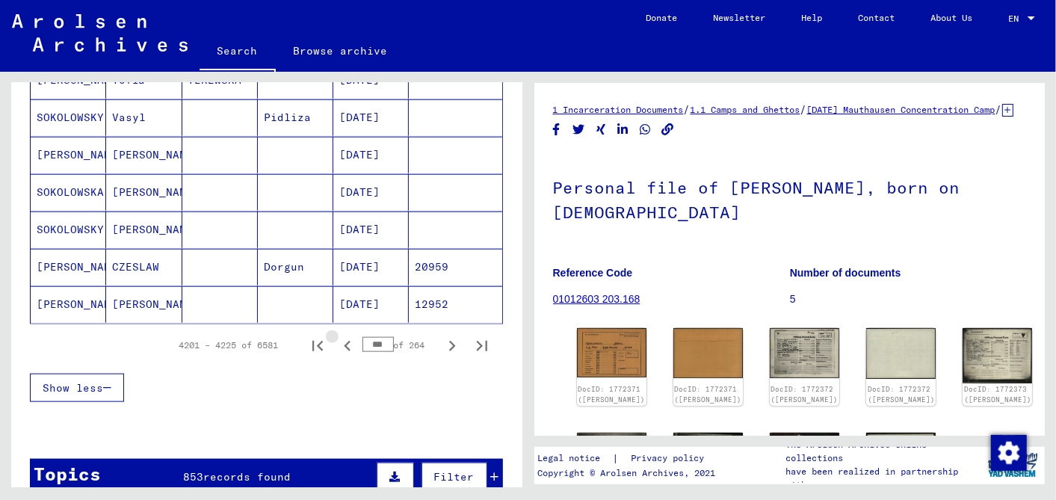
click at [344, 341] on icon "Previous page" at bounding box center [347, 346] width 7 height 10
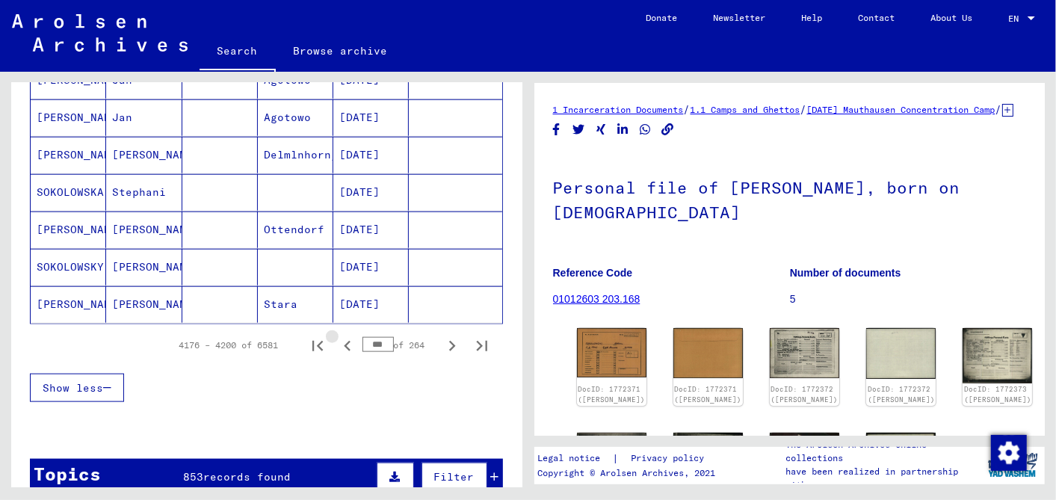
click at [344, 341] on icon "Previous page" at bounding box center [347, 346] width 7 height 10
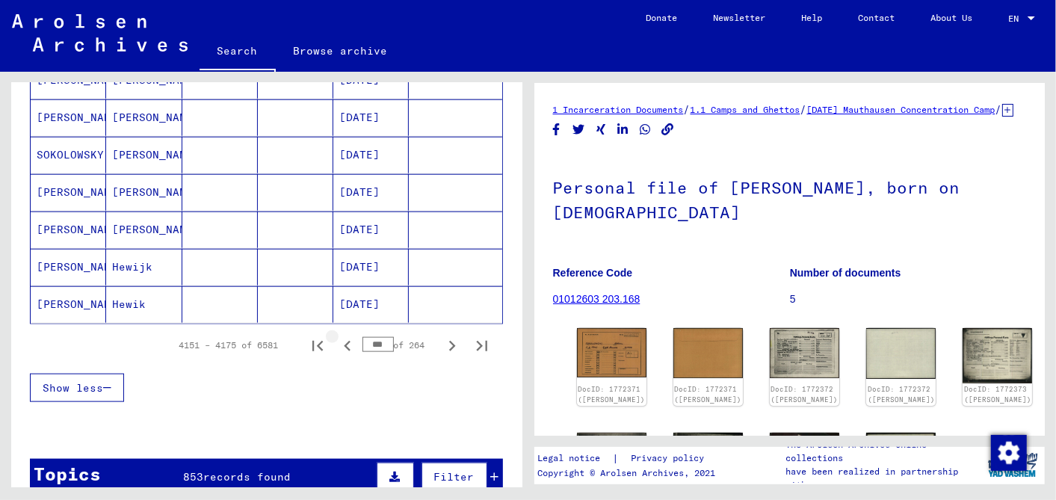
click at [344, 341] on icon "Previous page" at bounding box center [347, 346] width 7 height 10
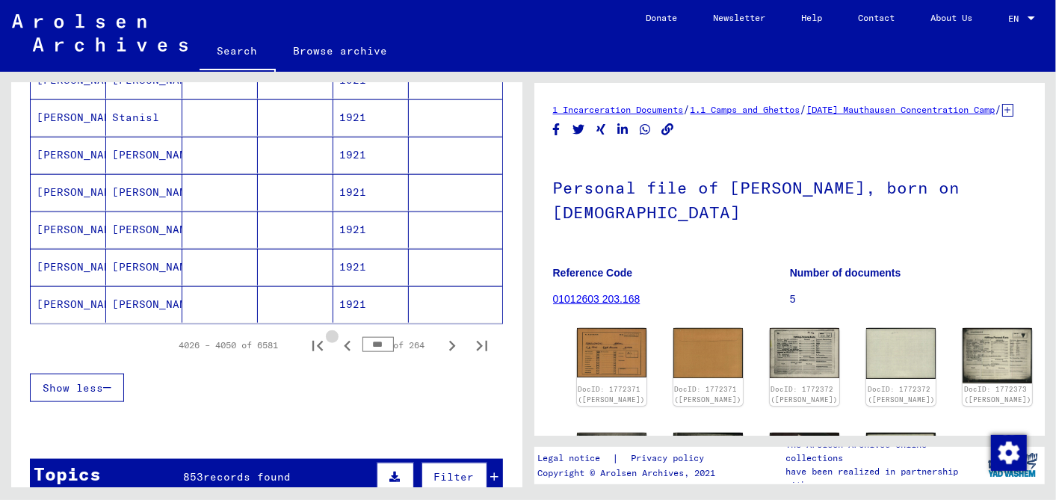
click at [344, 341] on icon "Previous page" at bounding box center [347, 346] width 7 height 10
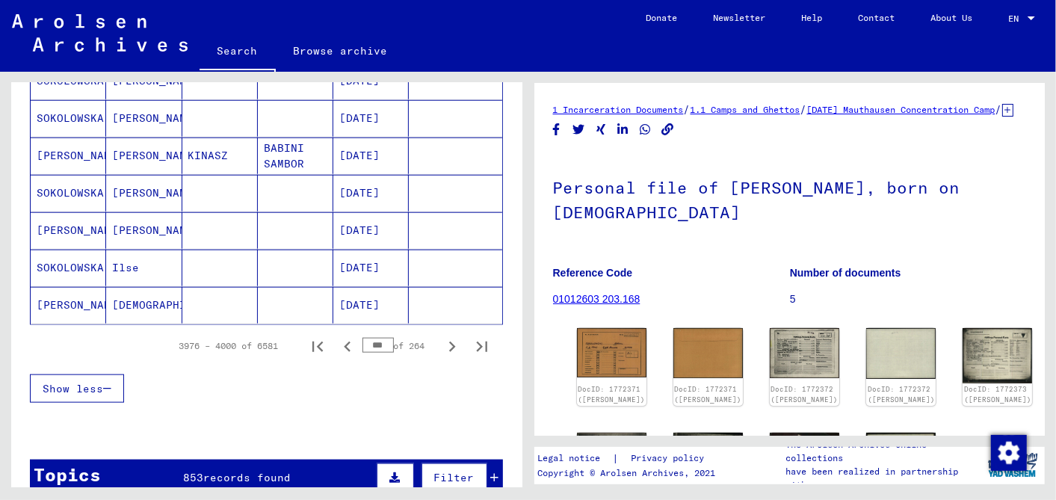
click at [344, 342] on icon "Previous page" at bounding box center [347, 347] width 7 height 10
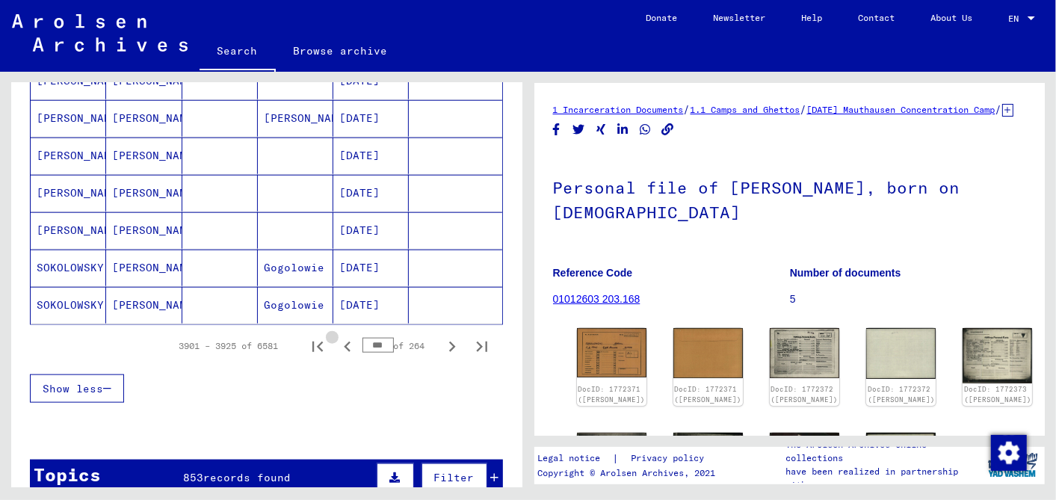
click at [344, 342] on icon "Previous page" at bounding box center [347, 347] width 7 height 10
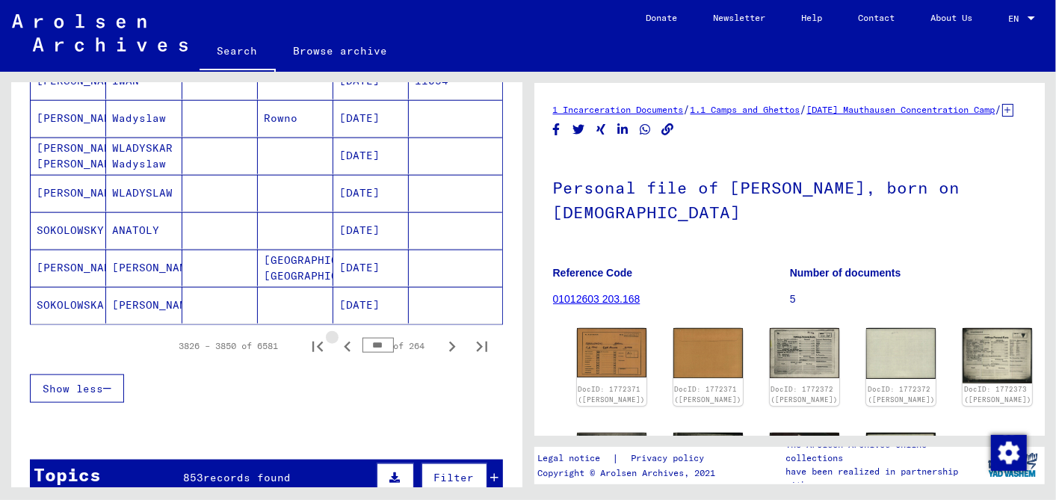
click at [344, 342] on icon "Previous page" at bounding box center [347, 347] width 7 height 10
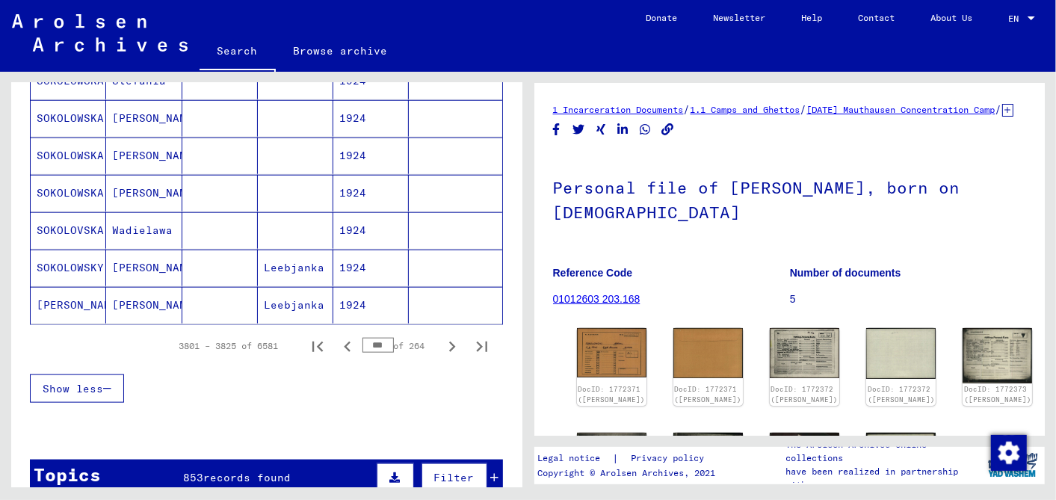
click at [344, 342] on icon "Previous page" at bounding box center [347, 347] width 7 height 10
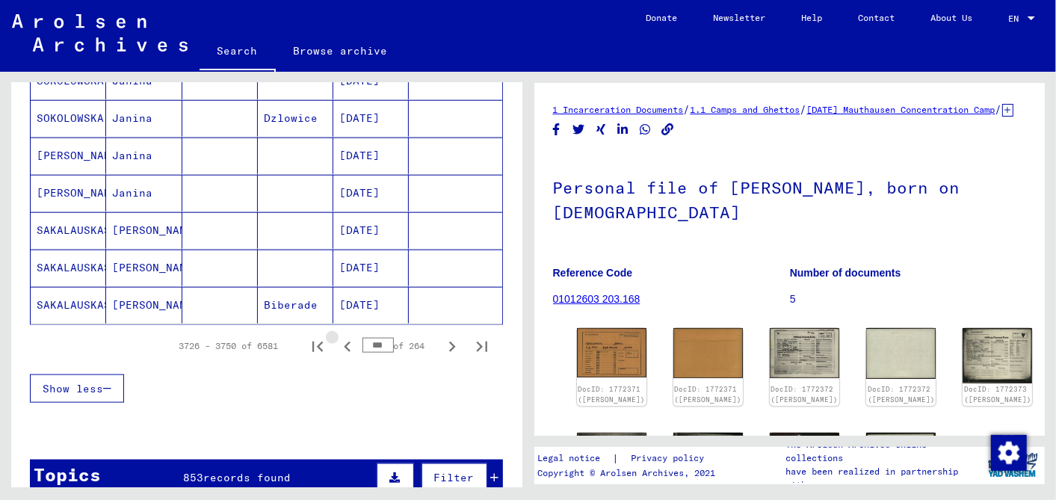
click at [344, 342] on icon "Previous page" at bounding box center [347, 347] width 7 height 10
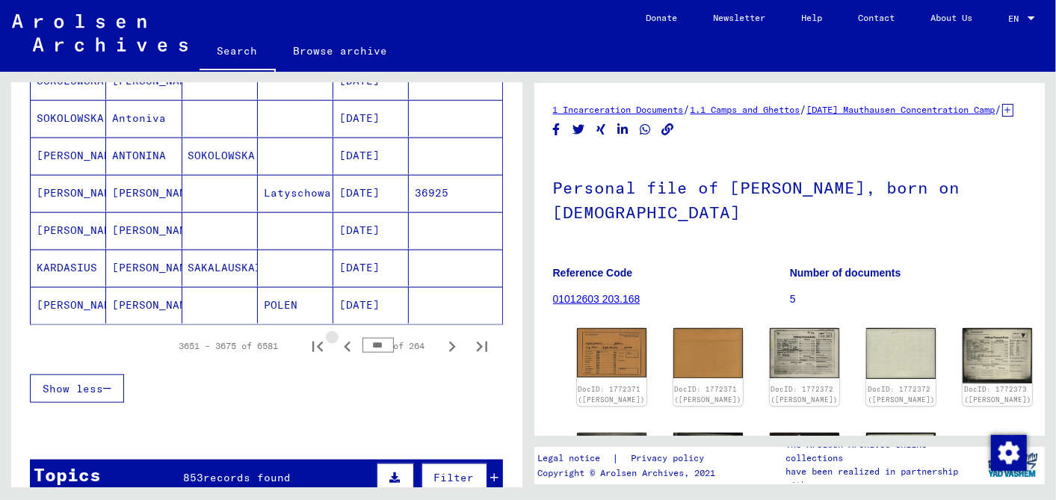
click at [344, 342] on icon "Previous page" at bounding box center [347, 347] width 7 height 10
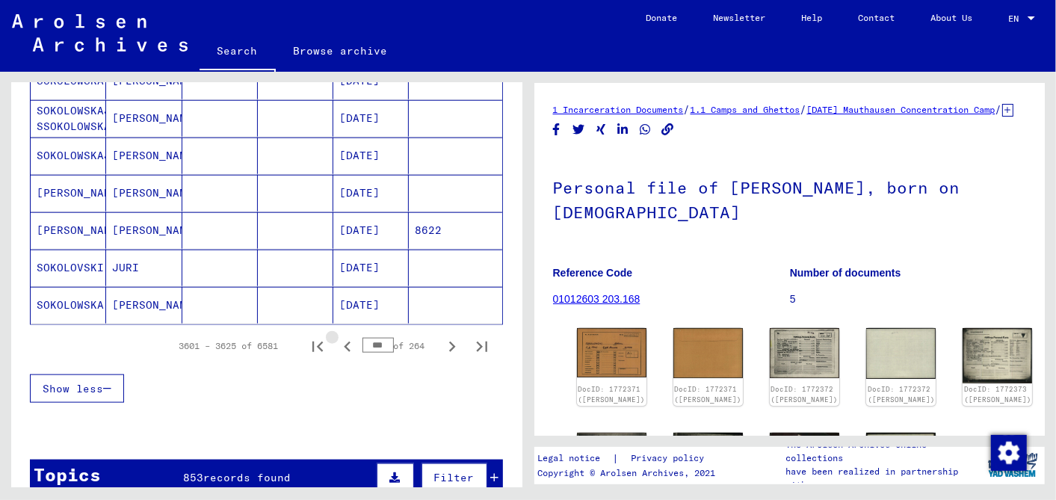
click at [344, 342] on icon "Previous page" at bounding box center [347, 347] width 7 height 10
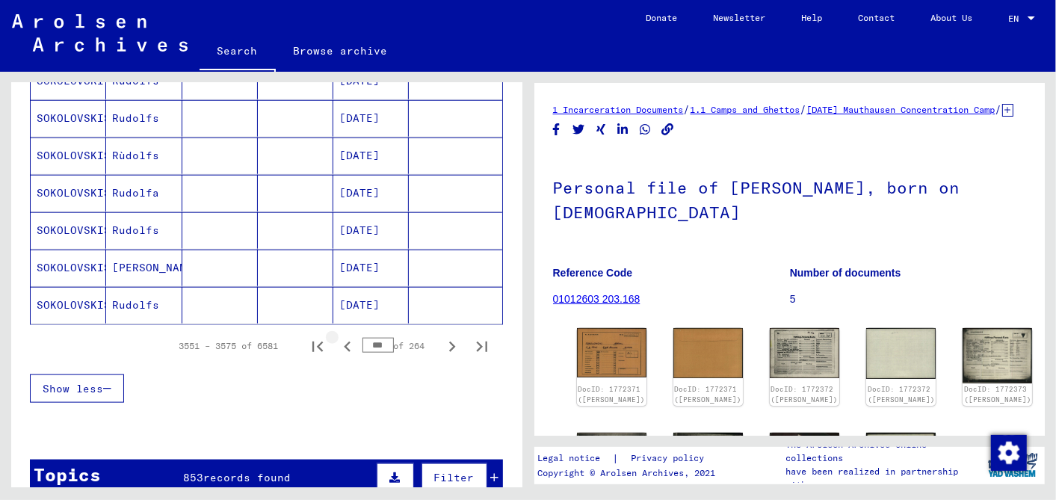
click at [344, 342] on icon "Previous page" at bounding box center [347, 347] width 7 height 10
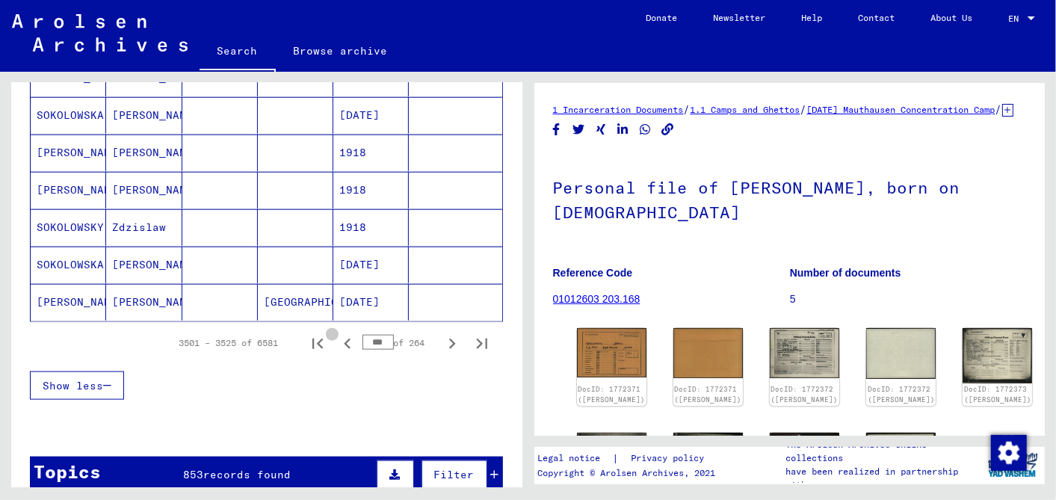
click at [344, 339] on icon "Previous page" at bounding box center [347, 344] width 7 height 10
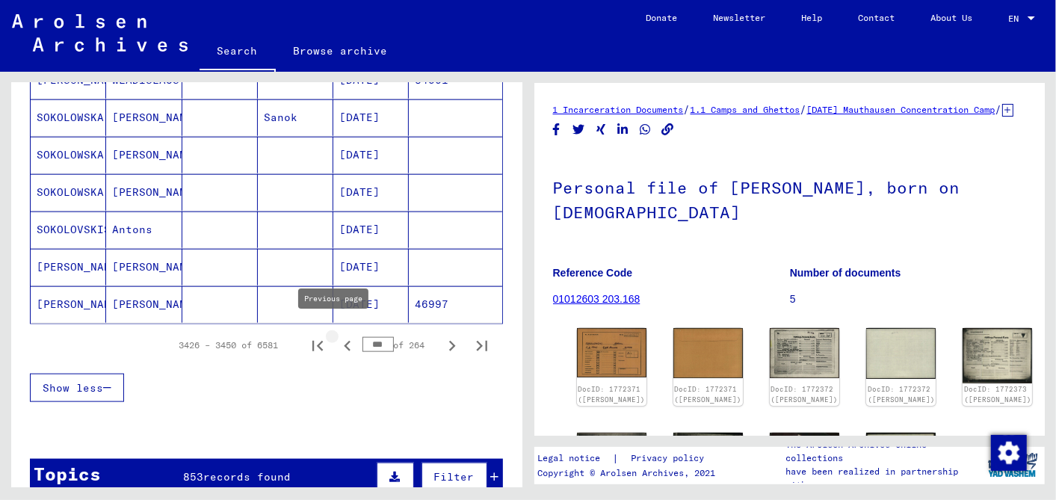
click at [337, 336] on icon "Previous page" at bounding box center [347, 346] width 21 height 21
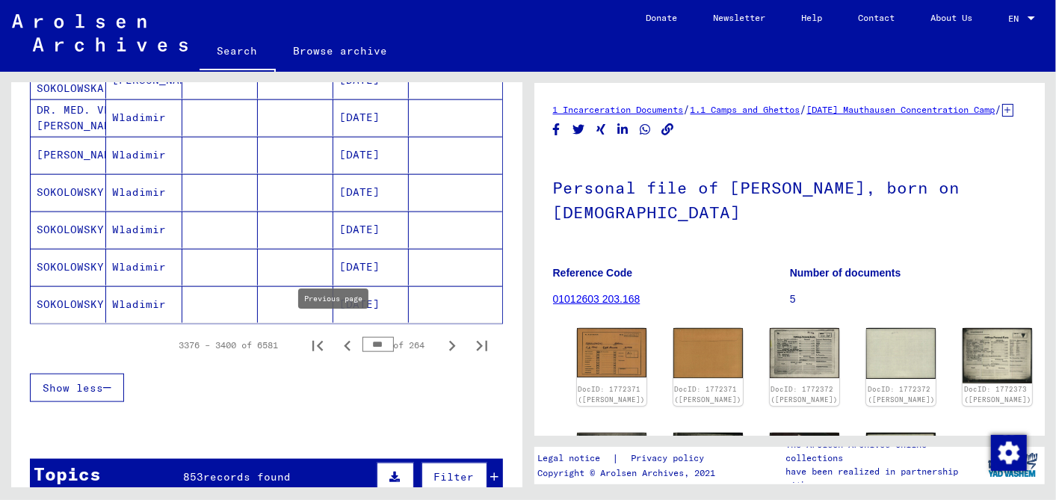
click at [344, 341] on icon "Previous page" at bounding box center [347, 346] width 7 height 10
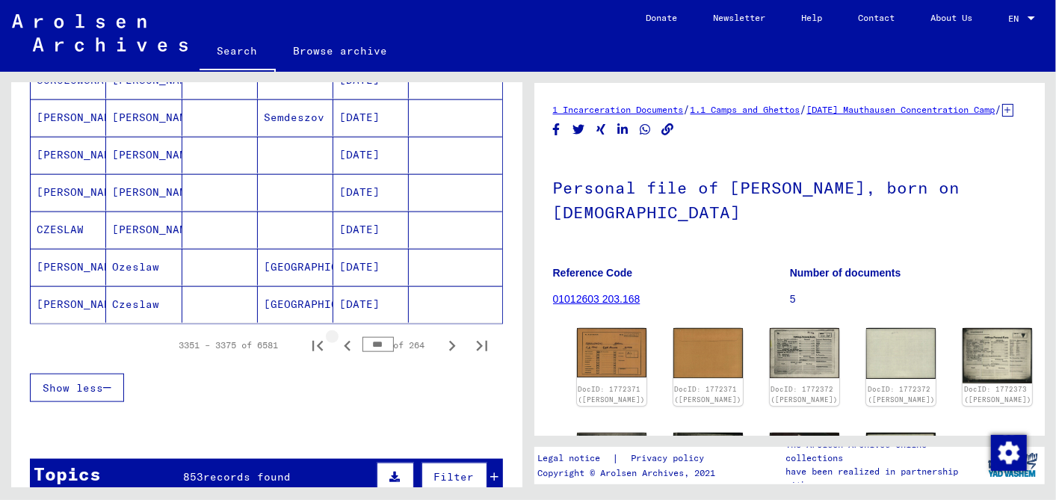
click at [344, 341] on icon "Previous page" at bounding box center [347, 346] width 7 height 10
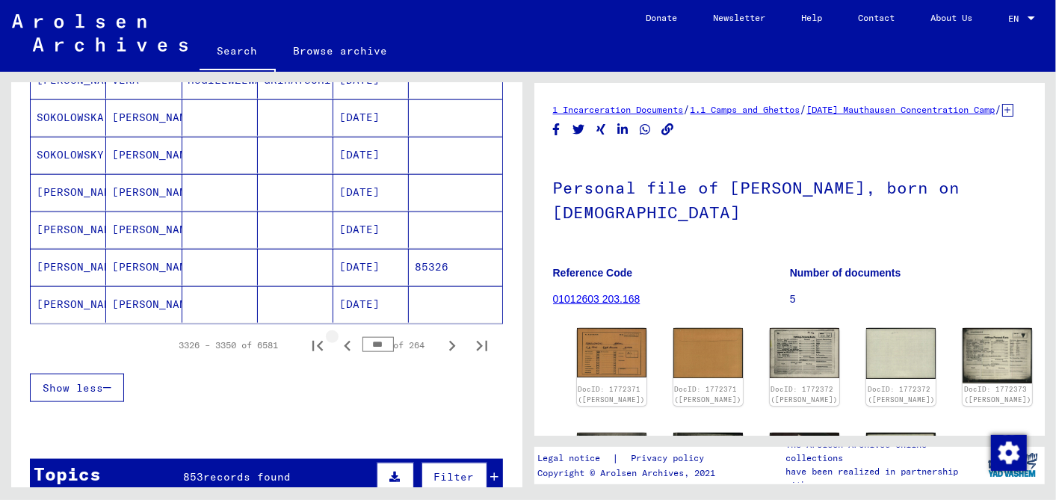
click at [344, 341] on icon "Previous page" at bounding box center [347, 346] width 7 height 10
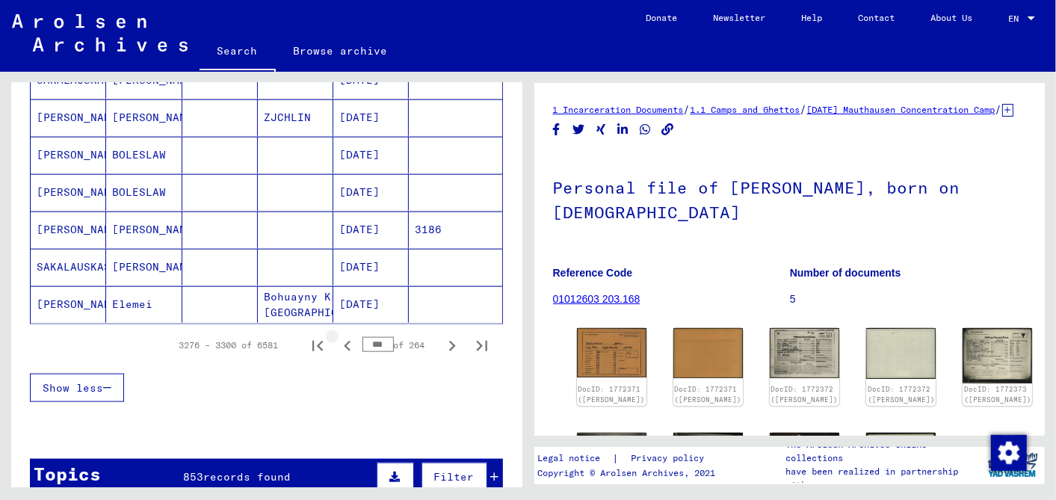
click at [344, 341] on icon "Previous page" at bounding box center [347, 346] width 7 height 10
click at [337, 336] on icon "Previous page" at bounding box center [347, 346] width 21 height 21
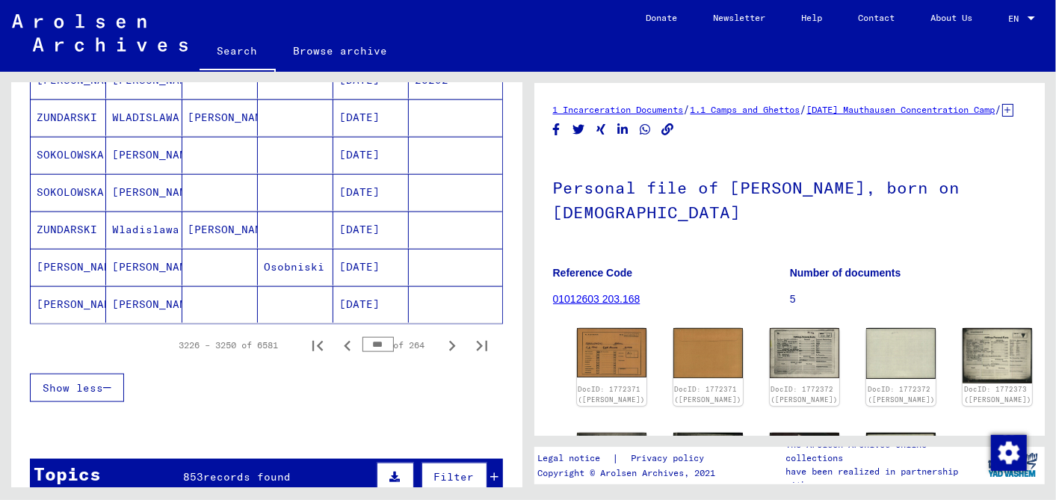
click at [344, 341] on icon "Previous page" at bounding box center [347, 346] width 7 height 10
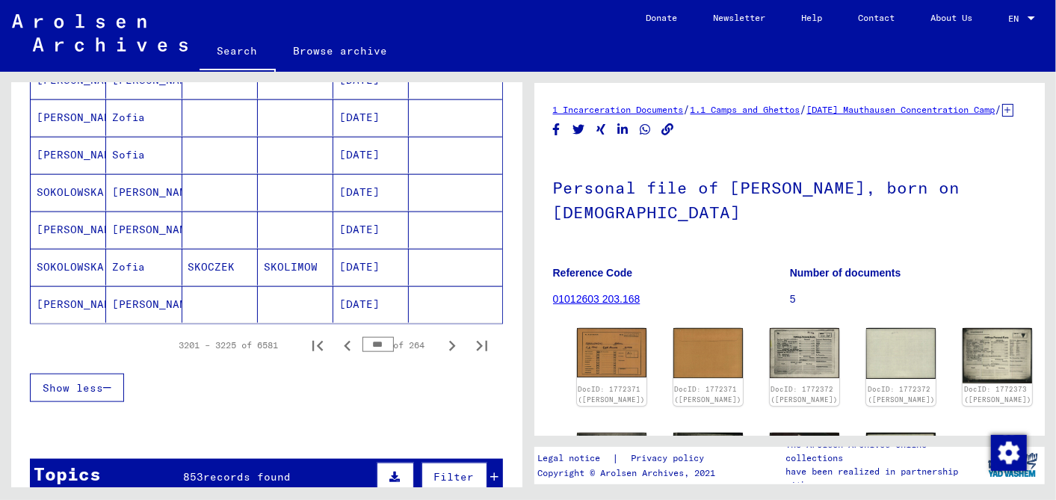
click at [344, 341] on icon "Previous page" at bounding box center [347, 346] width 7 height 10
click at [337, 337] on icon "Previous page" at bounding box center [347, 346] width 21 height 21
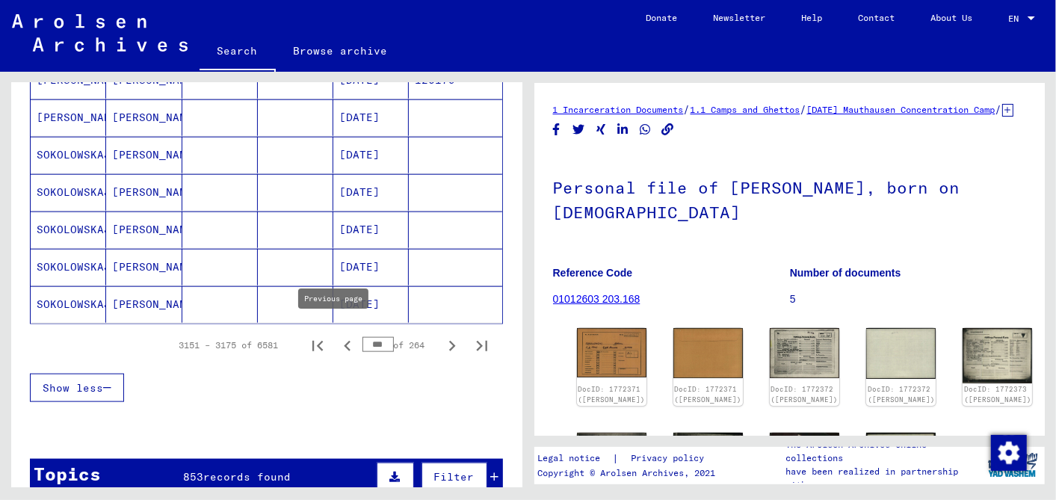
click at [337, 336] on icon "Previous page" at bounding box center [347, 346] width 21 height 21
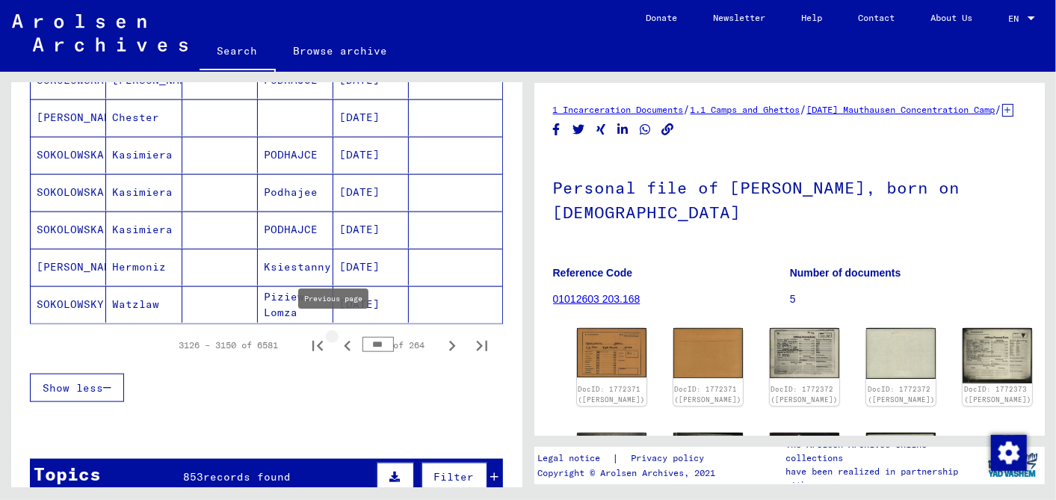
click at [344, 341] on icon "Previous page" at bounding box center [347, 346] width 7 height 10
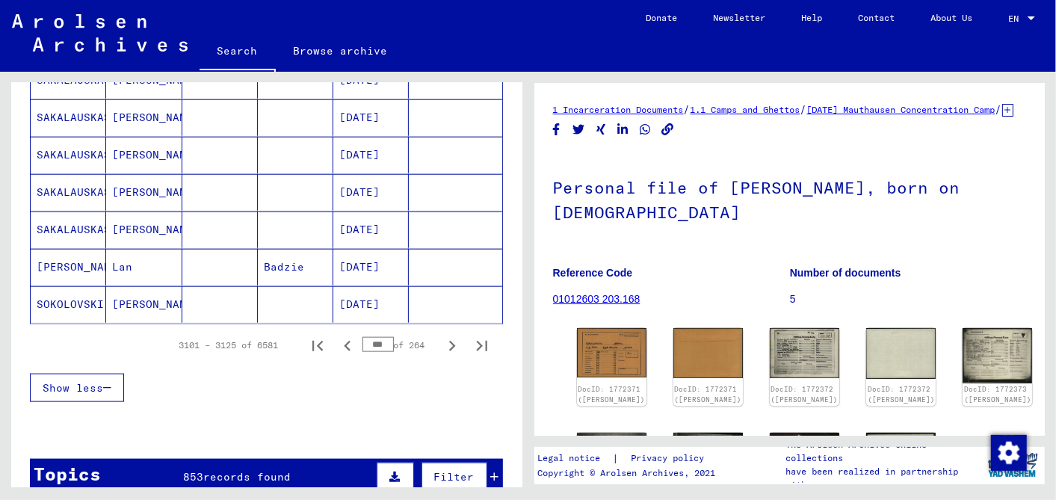
click at [337, 336] on icon "Previous page" at bounding box center [347, 346] width 21 height 21
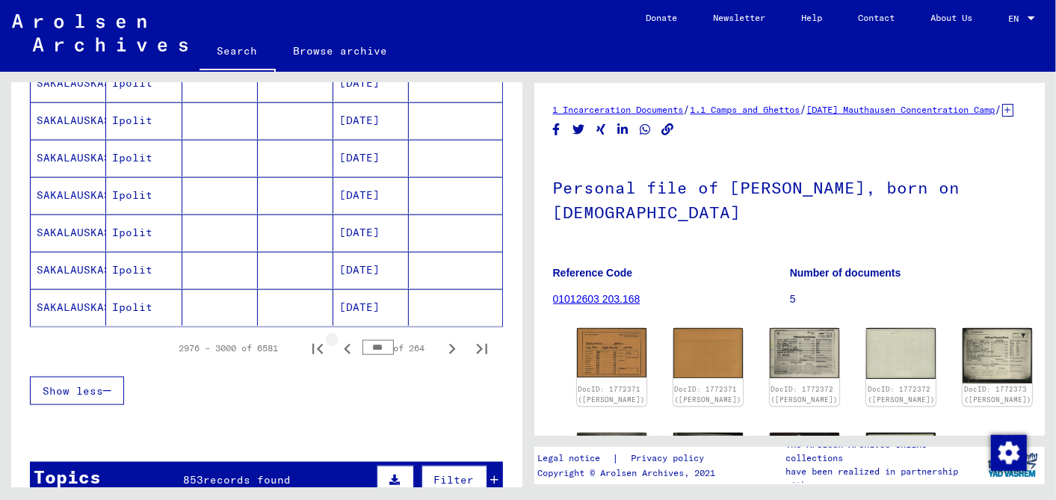
scroll to position [916, 0]
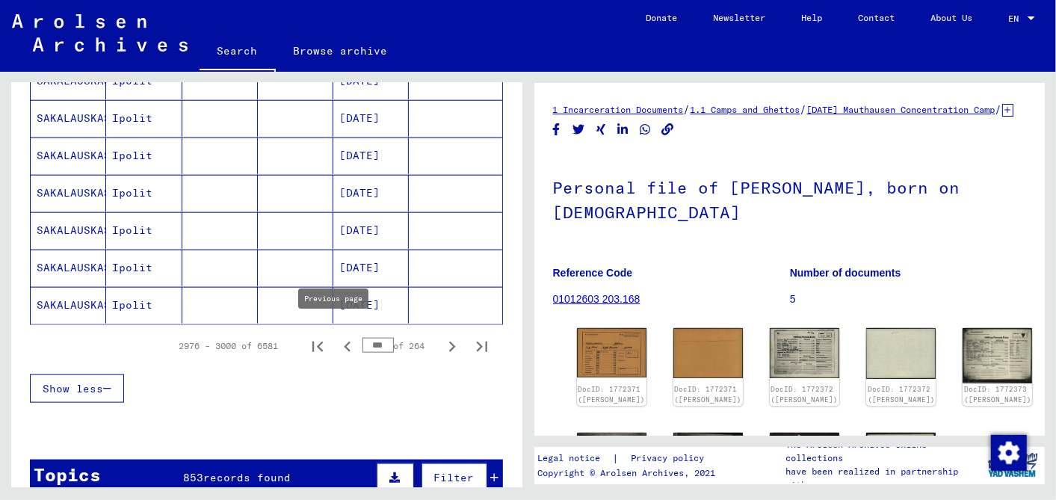
click at [337, 336] on icon "Previous page" at bounding box center [347, 346] width 21 height 21
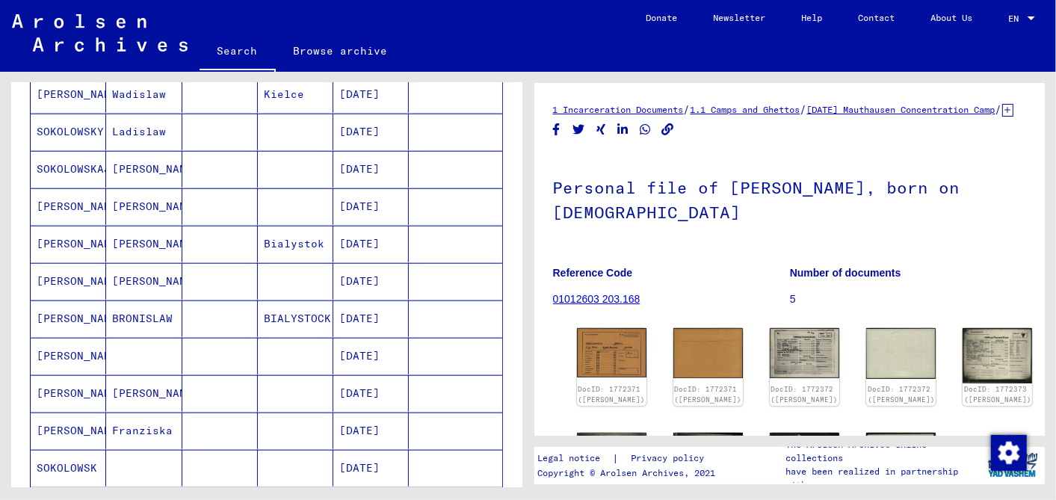
scroll to position [830, 0]
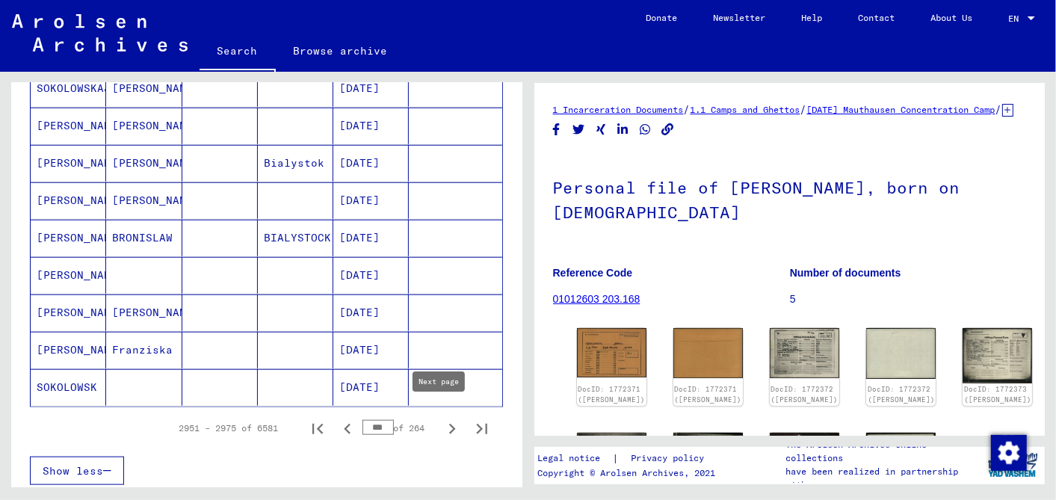
click at [442, 419] on icon "Next page" at bounding box center [452, 429] width 21 height 21
type input "***"
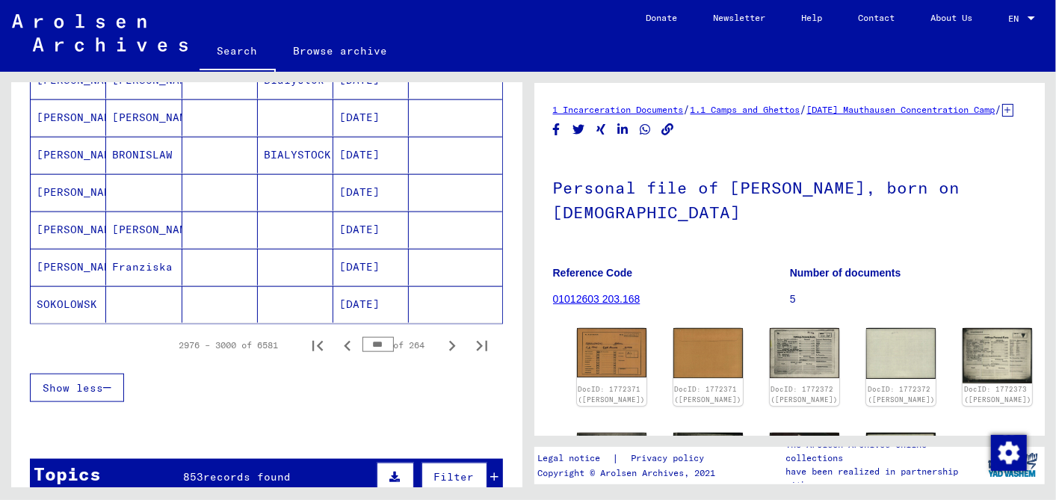
scroll to position [913, 0]
